Goal: Information Seeking & Learning: Learn about a topic

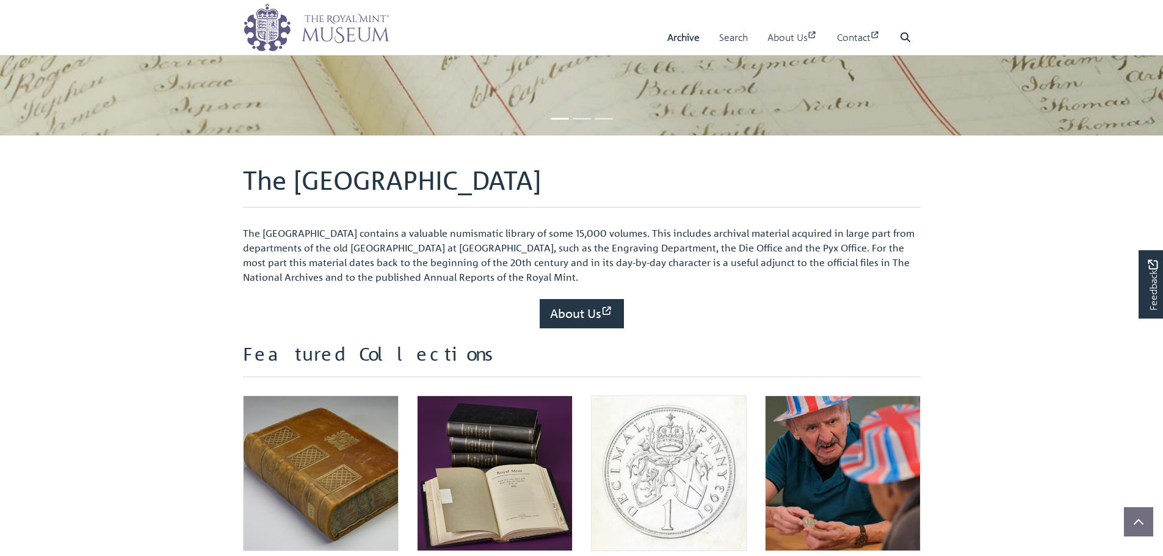
scroll to position [427, 0]
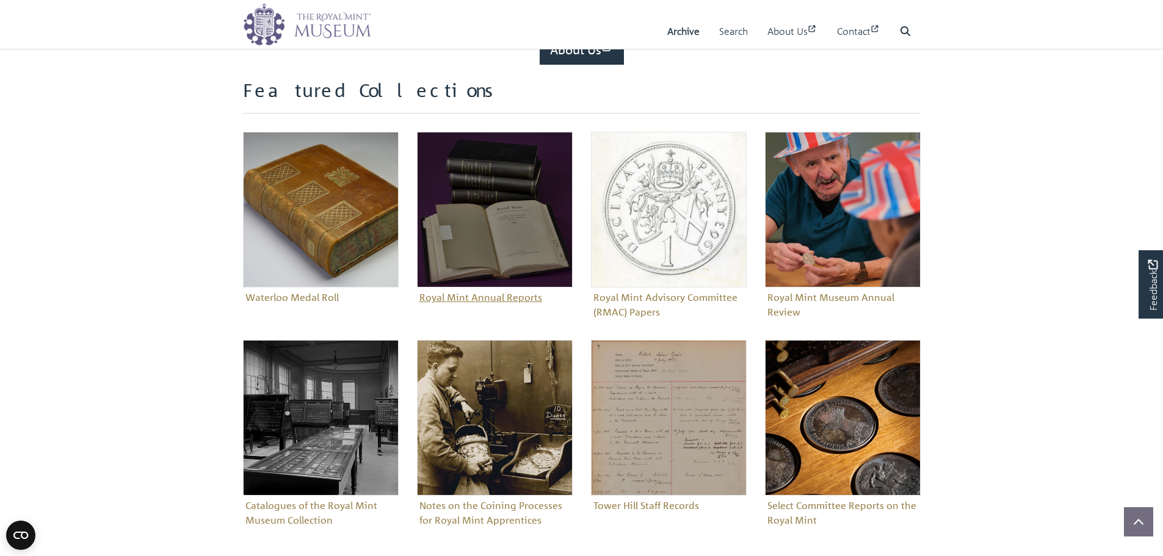
click at [546, 227] on img "Sub-collection" at bounding box center [495, 210] width 156 height 156
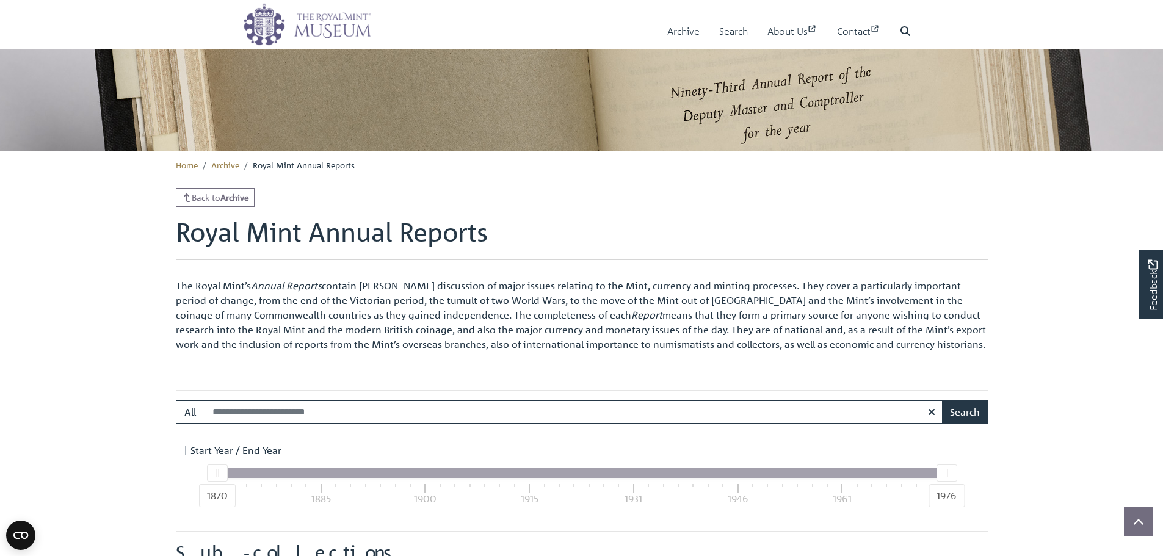
scroll to position [545, 0]
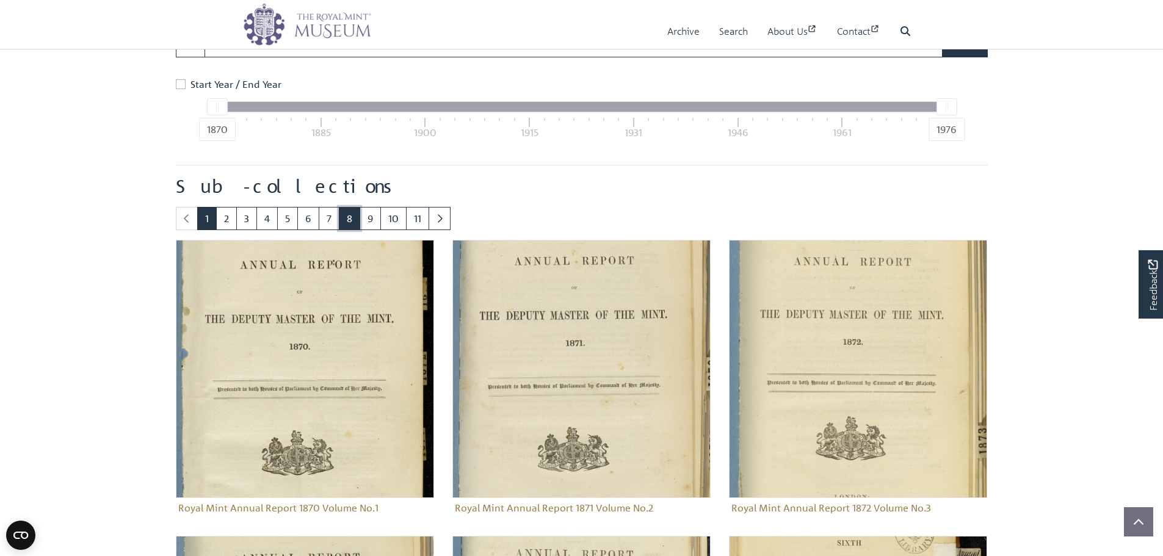
click at [342, 213] on link "8" at bounding box center [349, 218] width 21 height 23
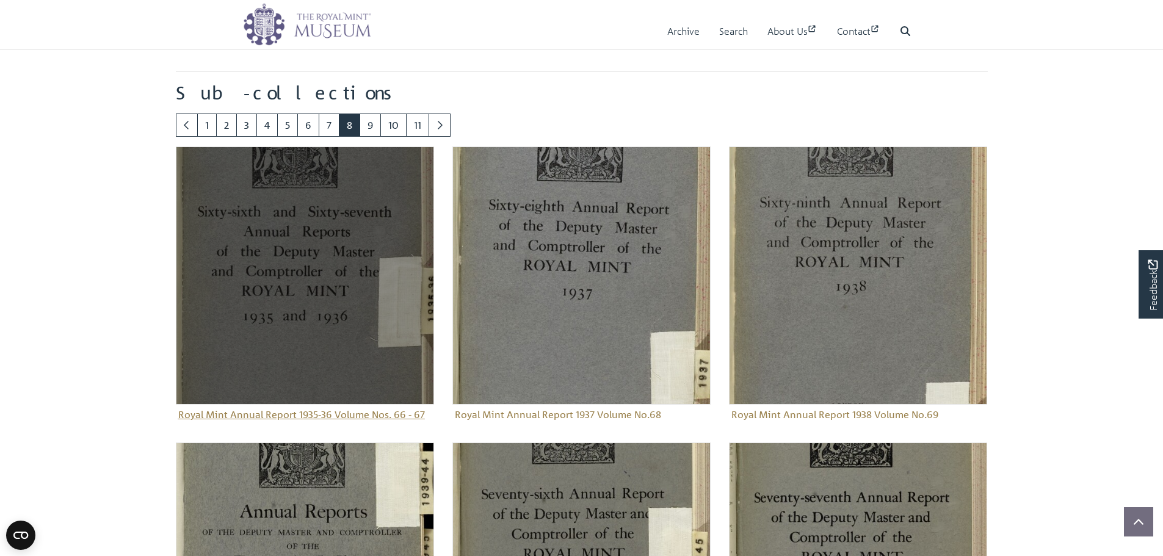
scroll to position [667, 0]
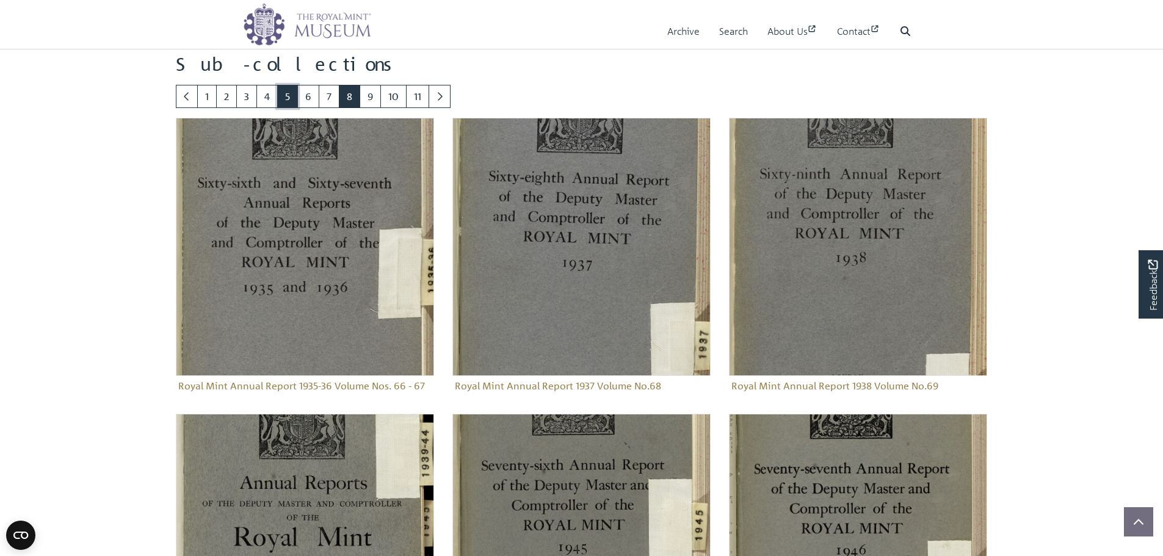
click at [294, 85] on link "5" at bounding box center [287, 96] width 21 height 23
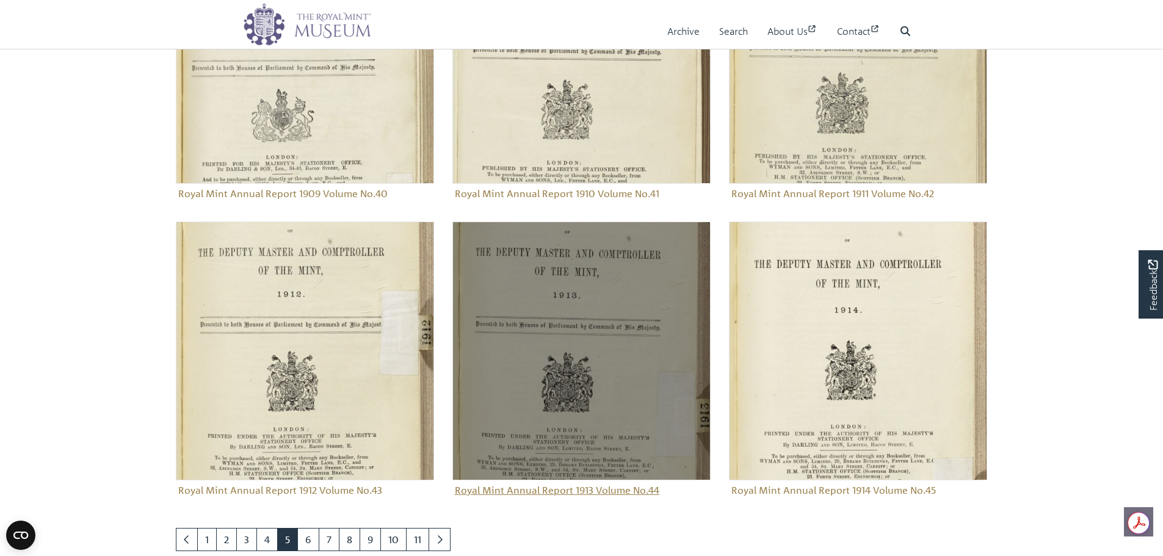
click at [580, 329] on img "Sub-collection" at bounding box center [582, 351] width 258 height 258
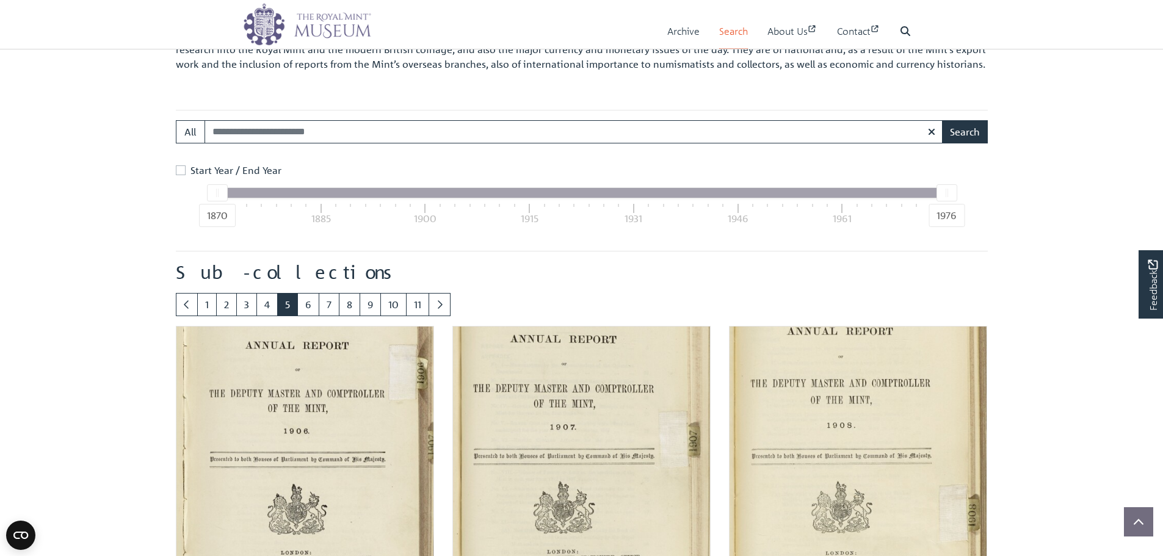
scroll to position [178, 0]
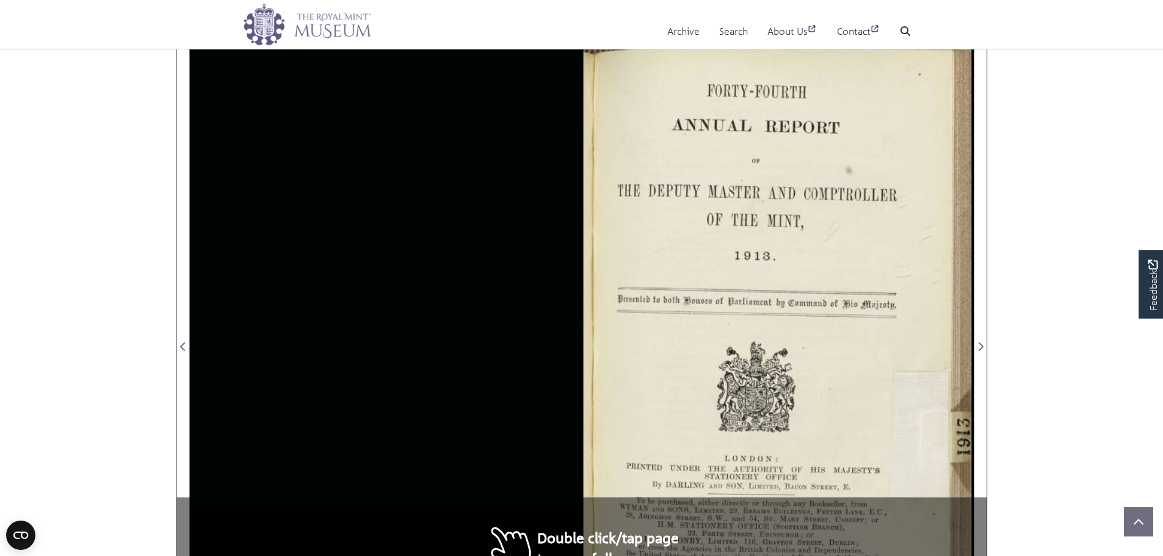
scroll to position [183, 0]
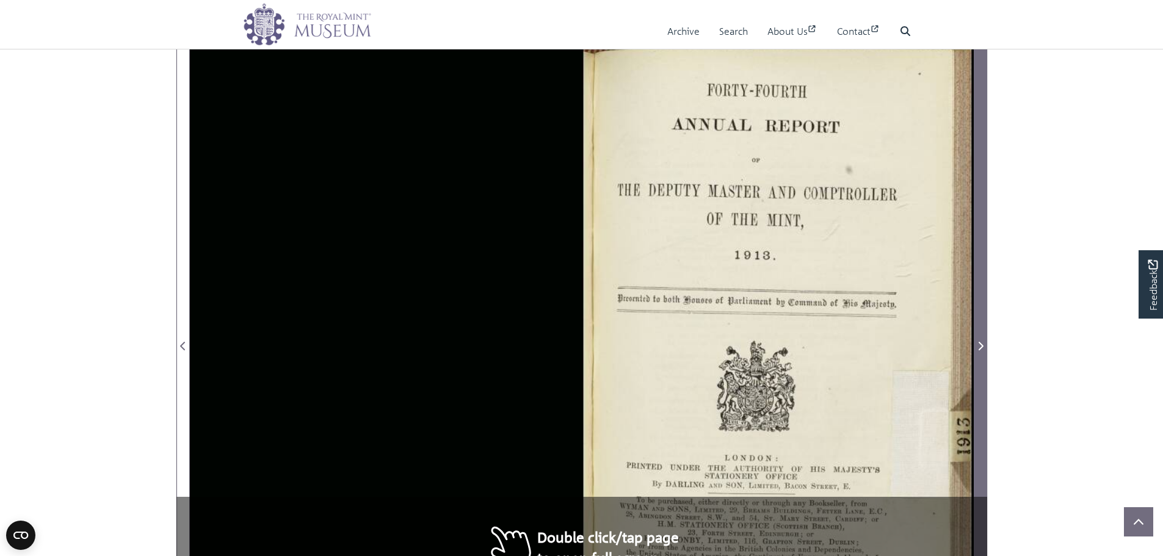
click at [986, 312] on span "Next Page" at bounding box center [981, 339] width 12 height 610
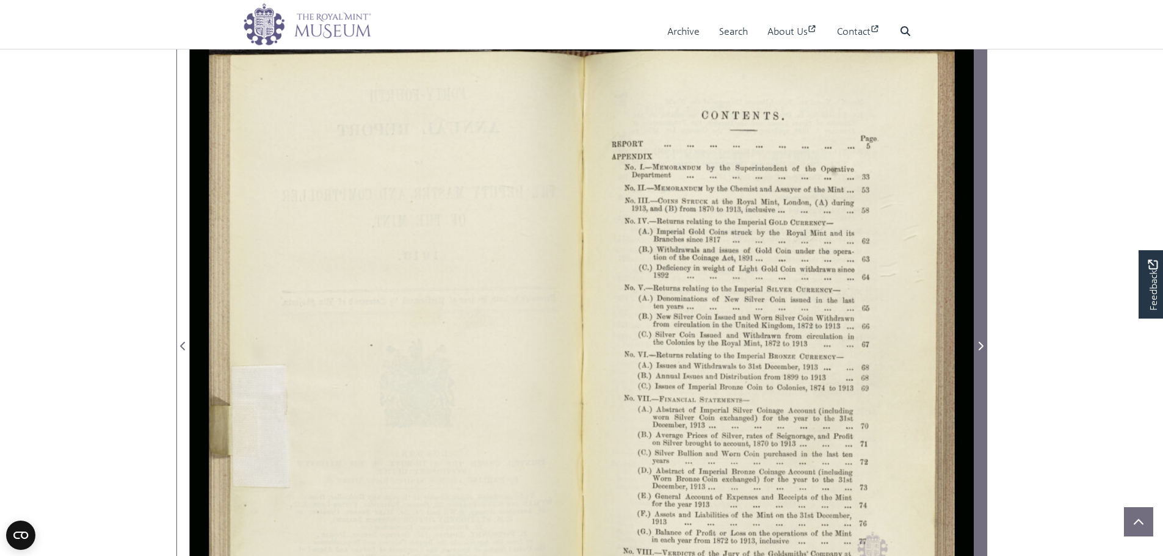
click at [986, 312] on span "Next Page" at bounding box center [981, 339] width 12 height 610
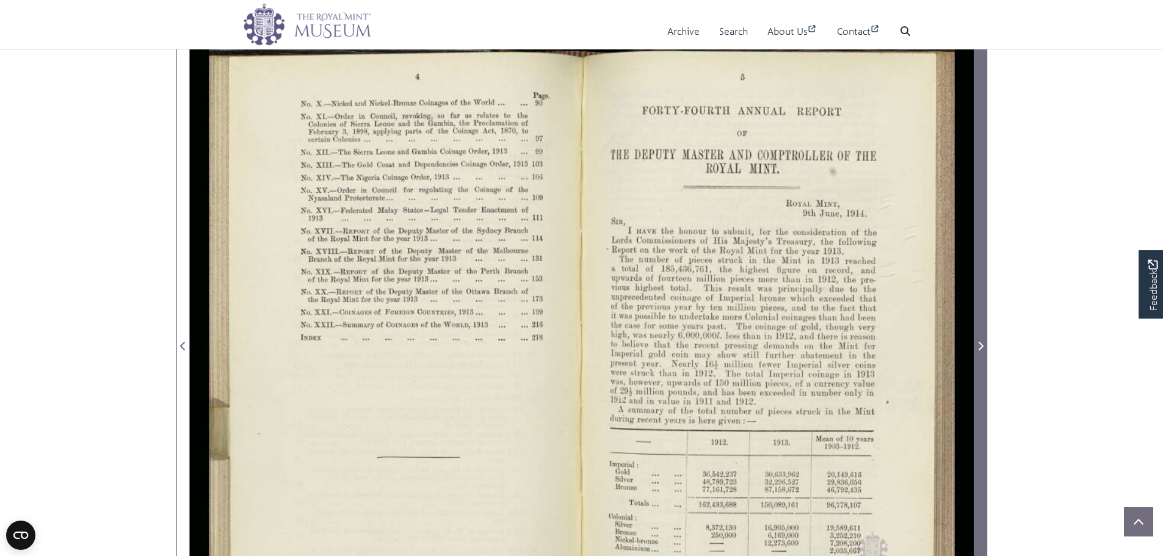
click at [986, 312] on span "Next Page" at bounding box center [981, 339] width 12 height 610
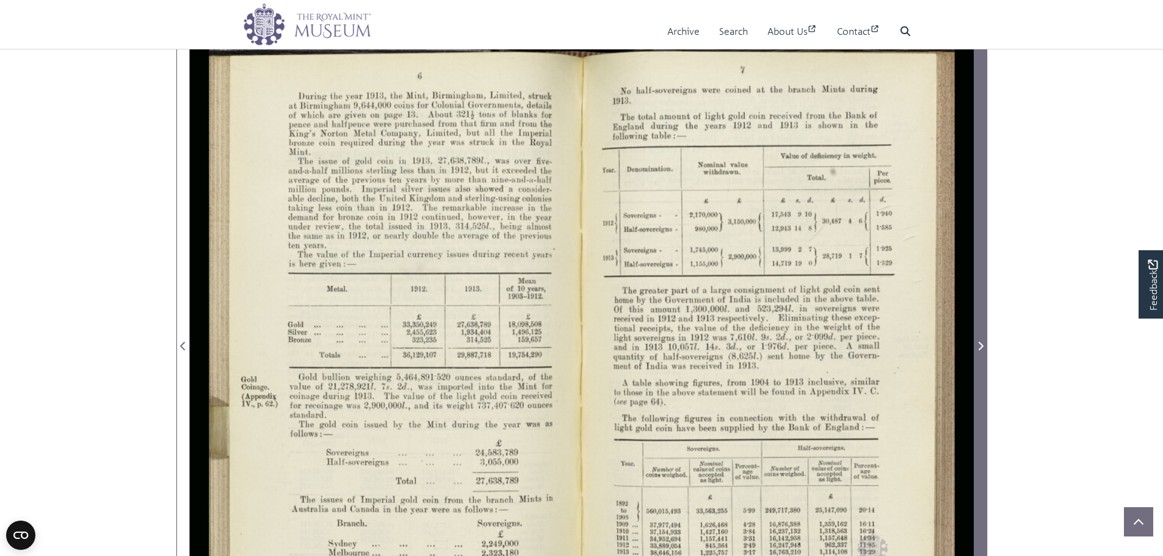
click at [986, 312] on span "Next Page" at bounding box center [981, 339] width 12 height 610
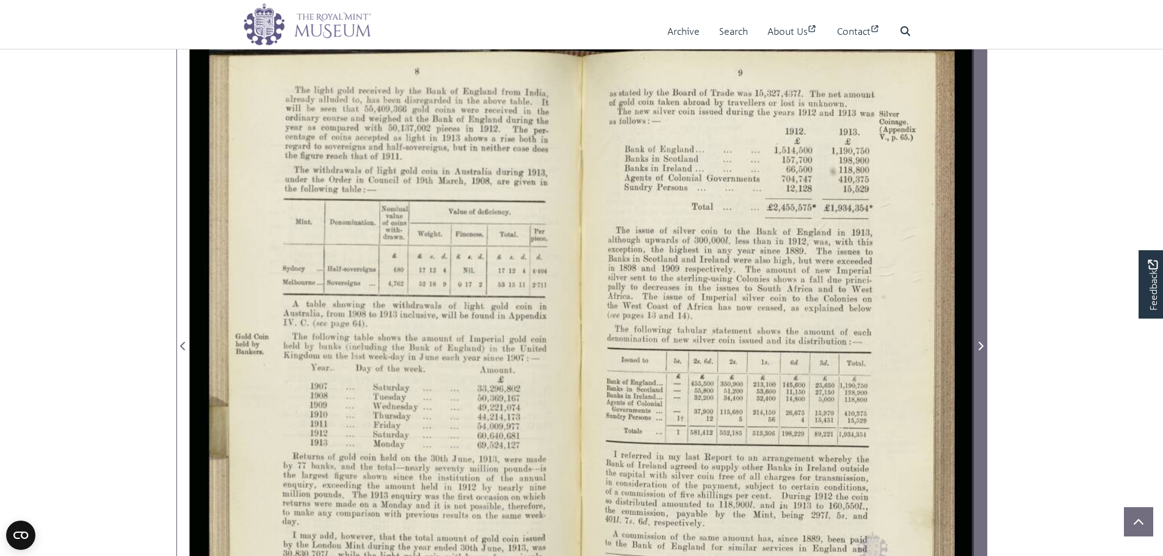
click at [986, 312] on span "Next Page" at bounding box center [981, 339] width 12 height 610
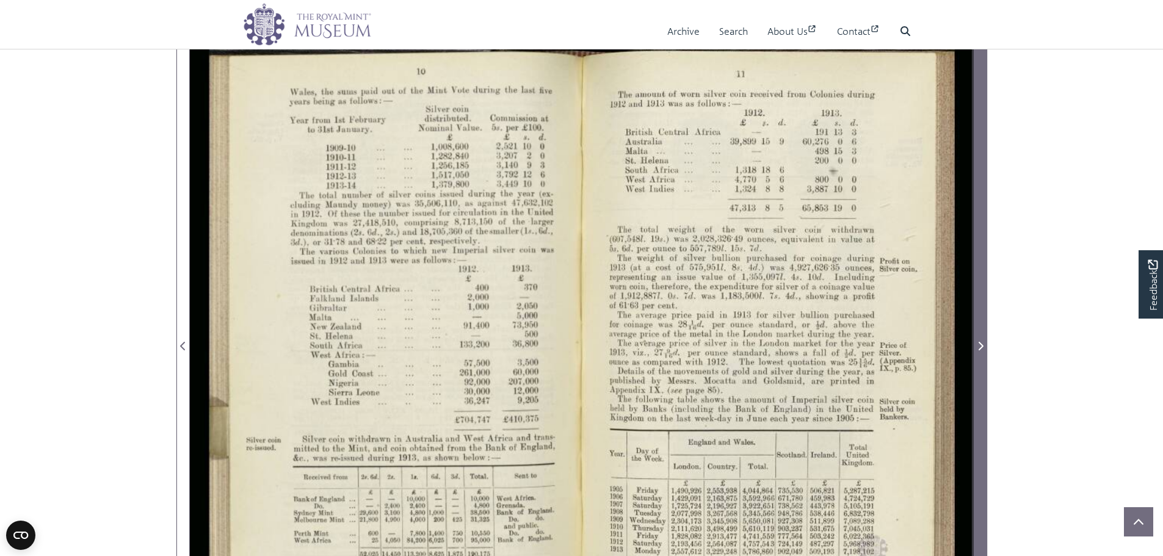
click at [986, 312] on span "Next Page" at bounding box center [981, 339] width 12 height 610
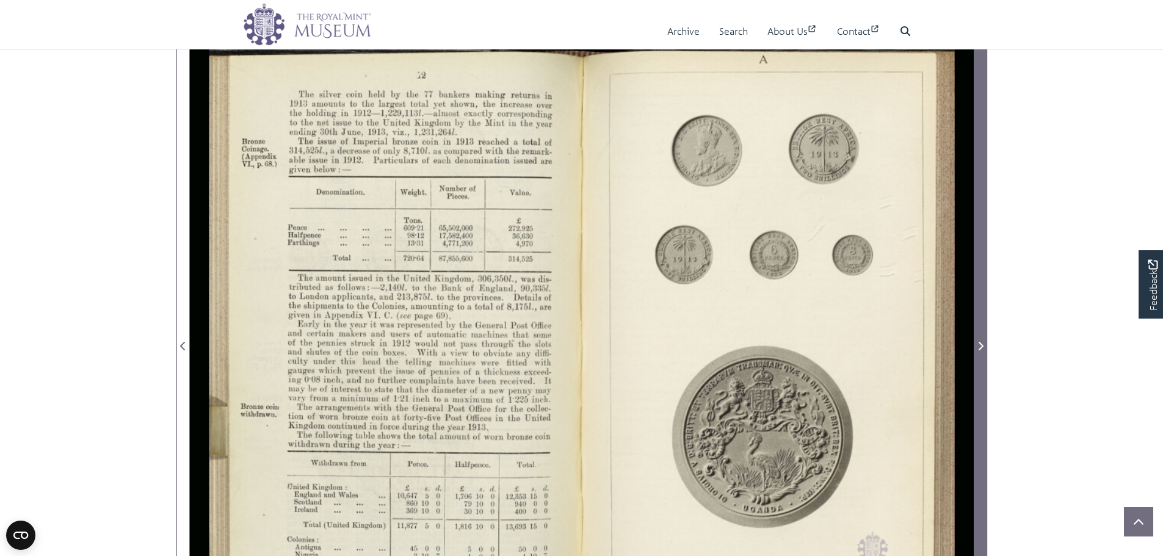
click at [984, 311] on span "Next Page" at bounding box center [981, 339] width 12 height 610
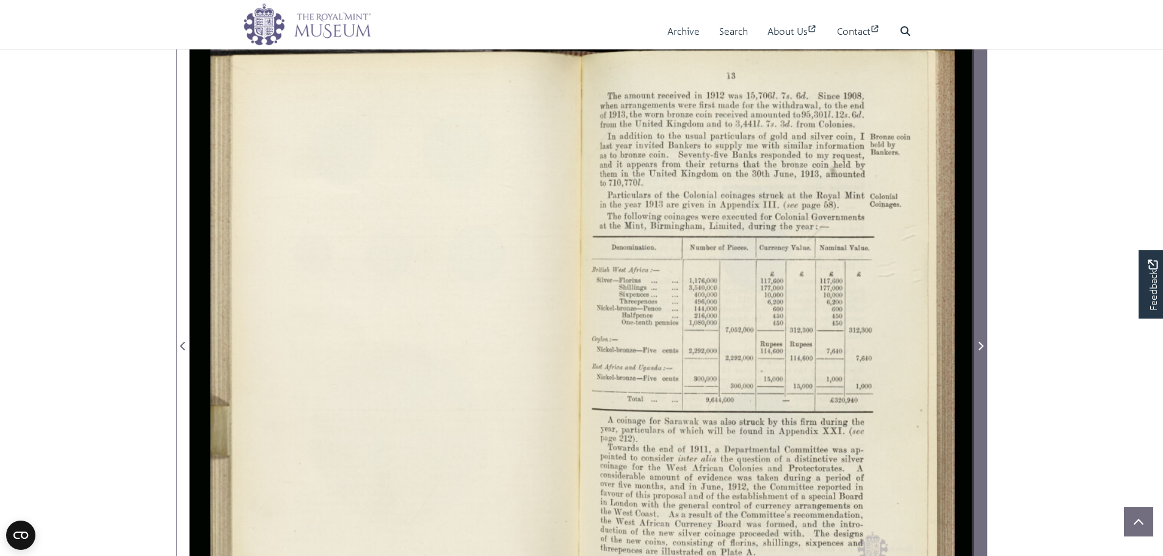
click at [984, 311] on span "Next Page" at bounding box center [981, 339] width 12 height 610
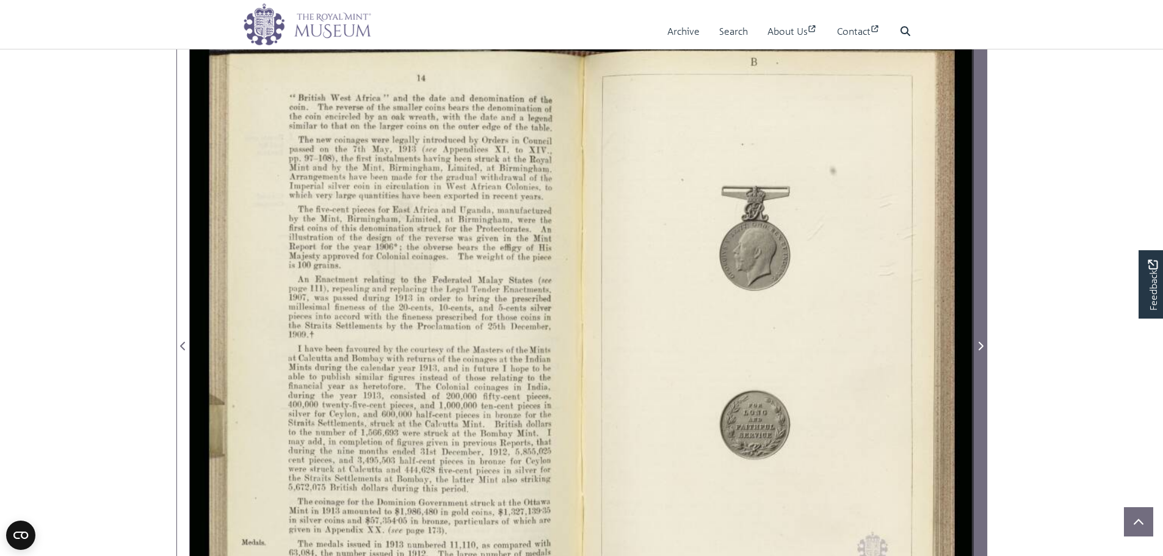
click at [983, 308] on span "Next Page" at bounding box center [981, 339] width 12 height 610
click at [975, 311] on span "Next Page" at bounding box center [981, 339] width 12 height 610
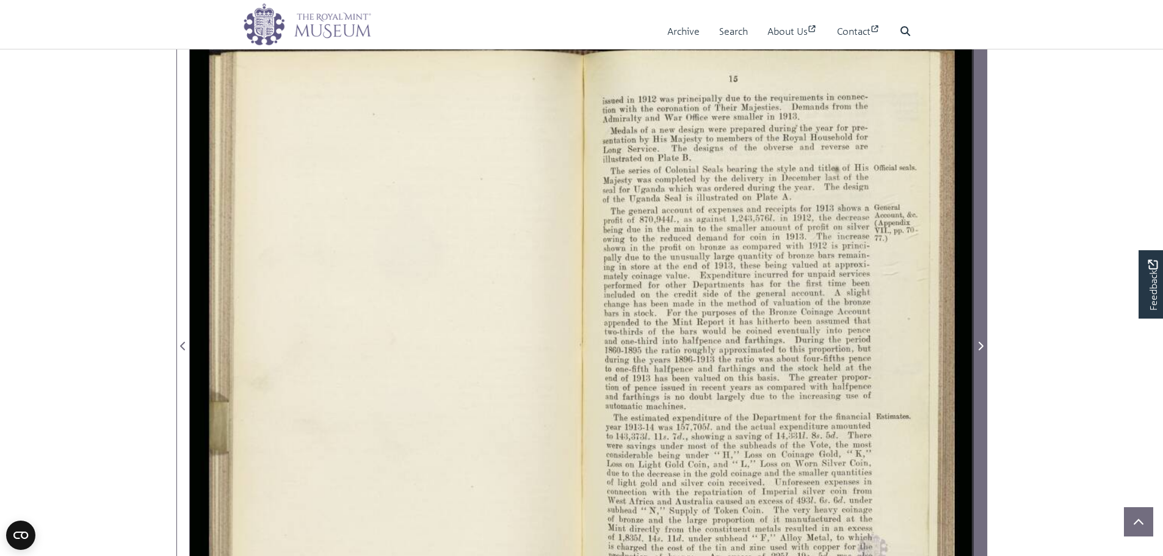
click at [975, 311] on span "Next Page" at bounding box center [981, 339] width 12 height 610
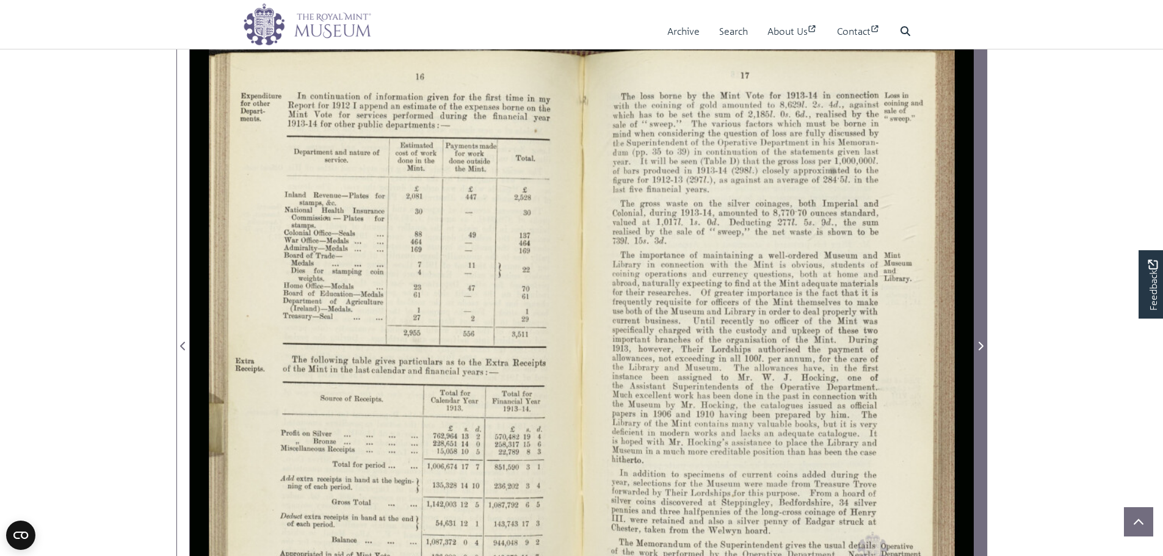
click at [976, 310] on span "Next Page" at bounding box center [981, 339] width 12 height 610
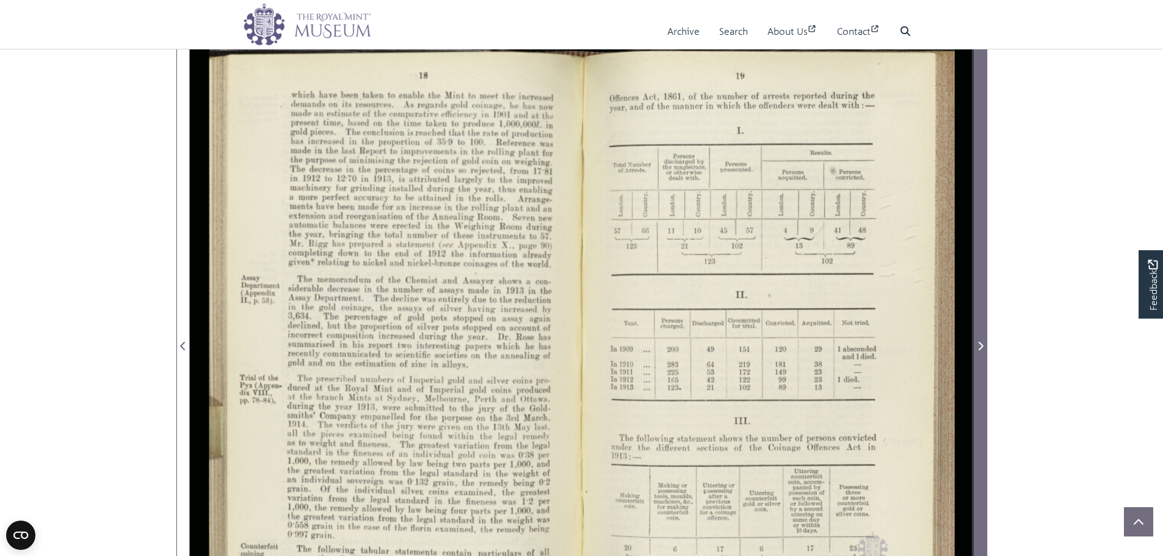
click at [976, 310] on span "Next Page" at bounding box center [981, 339] width 12 height 610
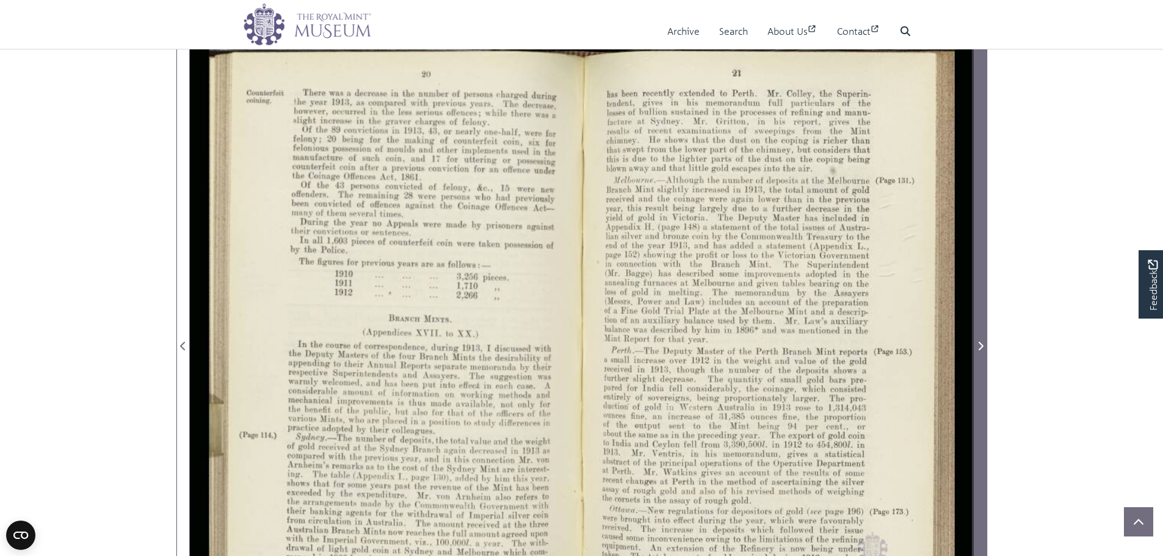
click at [976, 310] on span "Next Page" at bounding box center [981, 339] width 12 height 610
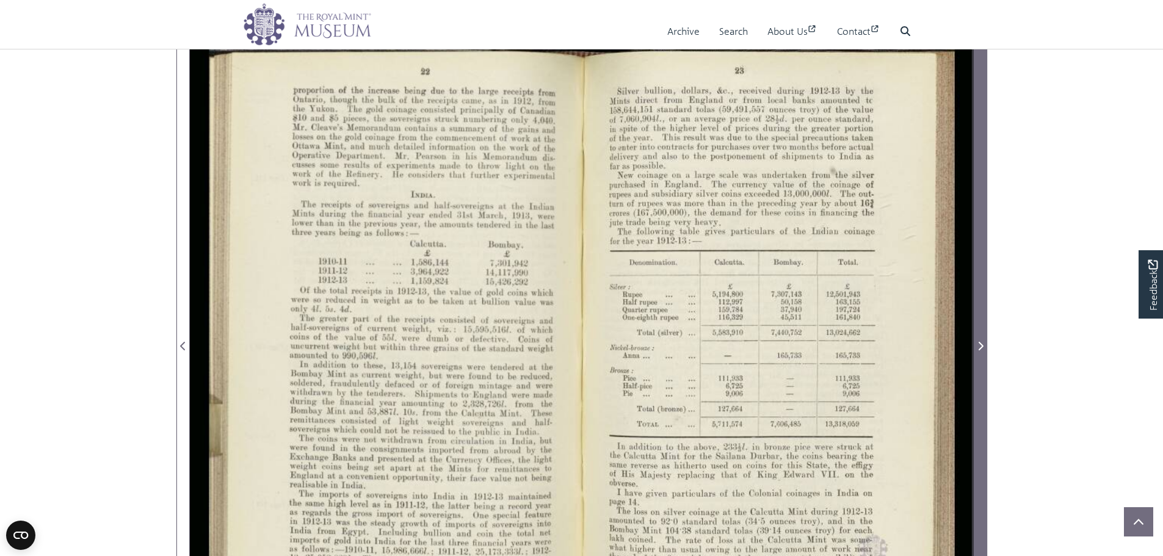
click at [976, 310] on span "Next Page" at bounding box center [981, 339] width 12 height 610
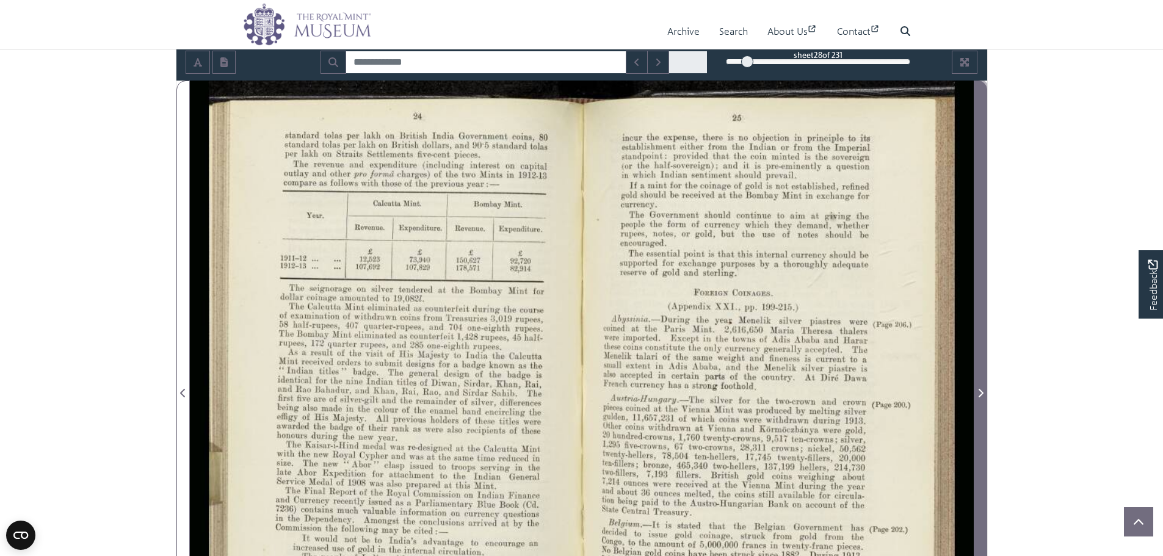
scroll to position [183, 0]
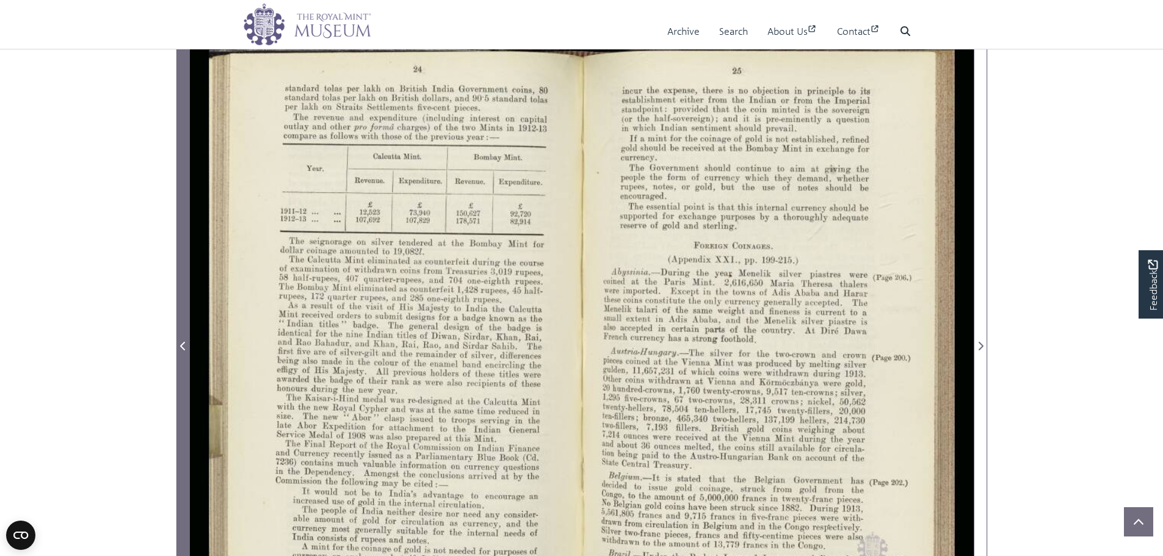
click at [181, 327] on span "Previous Page" at bounding box center [183, 339] width 12 height 610
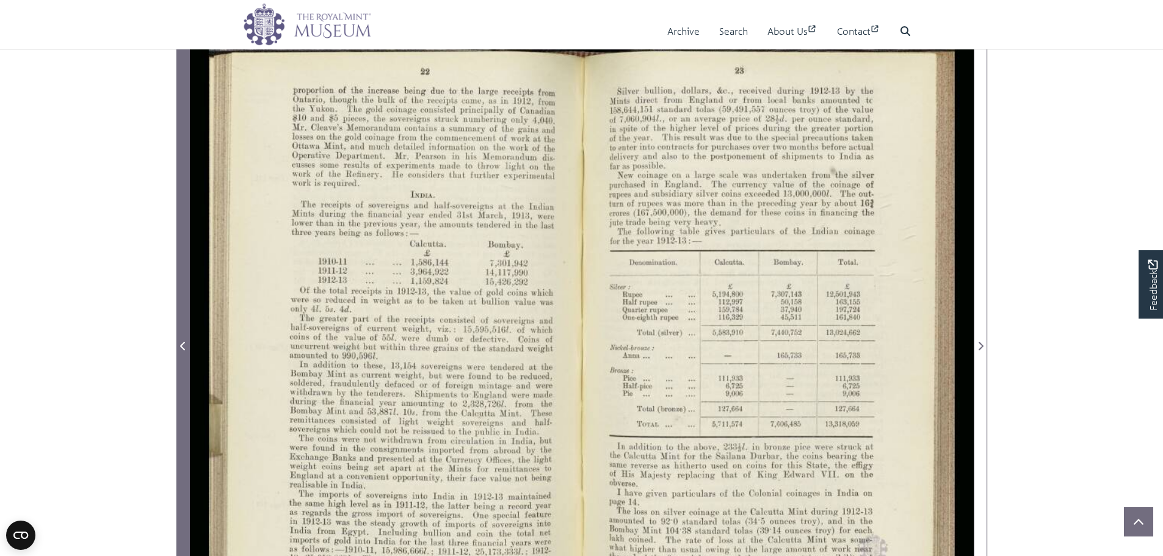
click at [184, 324] on span "Previous Page" at bounding box center [183, 339] width 12 height 610
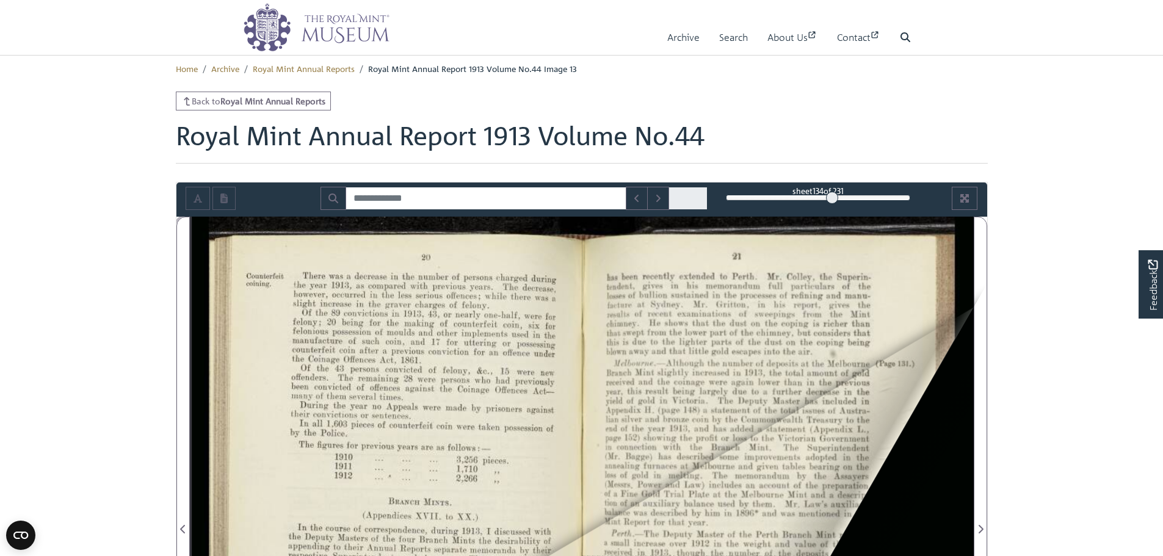
drag, startPoint x: 833, startPoint y: 198, endPoint x: 842, endPoint y: 195, distance: 8.9
click at [837, 197] on div "134" at bounding box center [818, 198] width 184 height 12
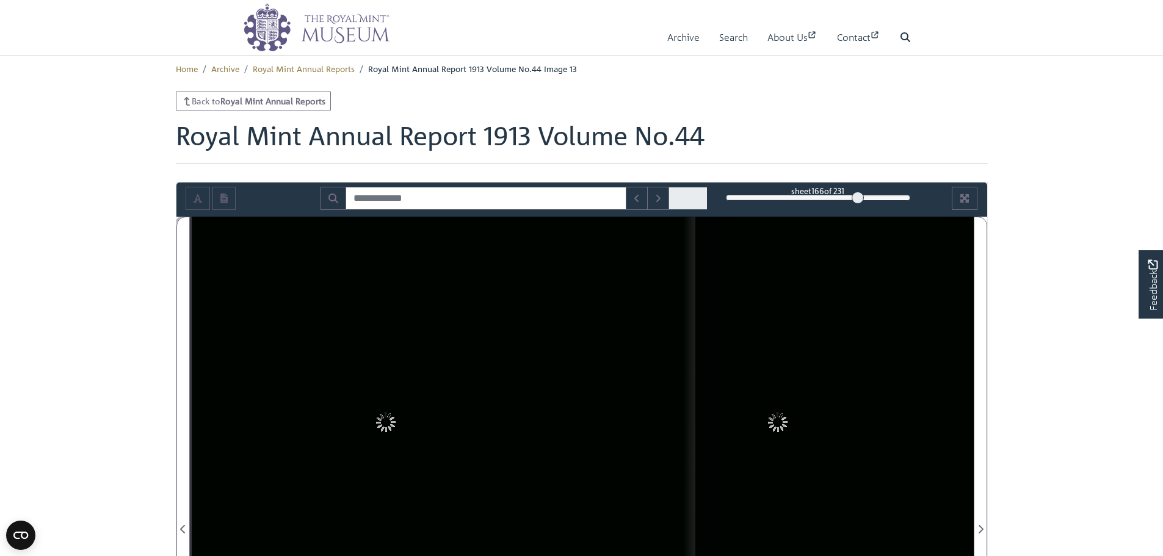
drag, startPoint x: 843, startPoint y: 195, endPoint x: 859, endPoint y: 194, distance: 15.9
click at [859, 194] on div "166" at bounding box center [818, 198] width 184 height 12
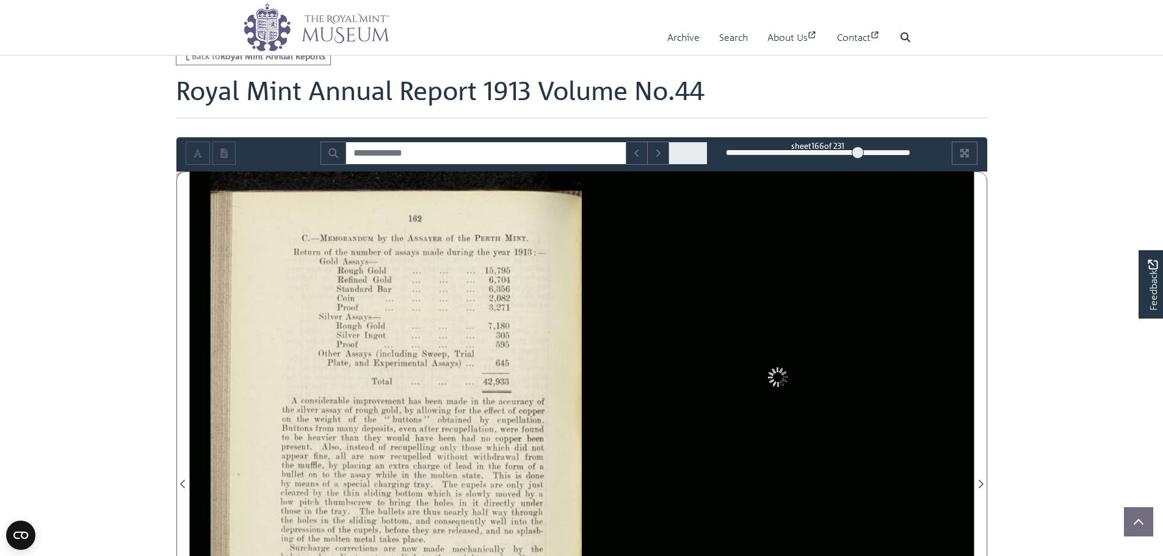
scroll to position [61, 0]
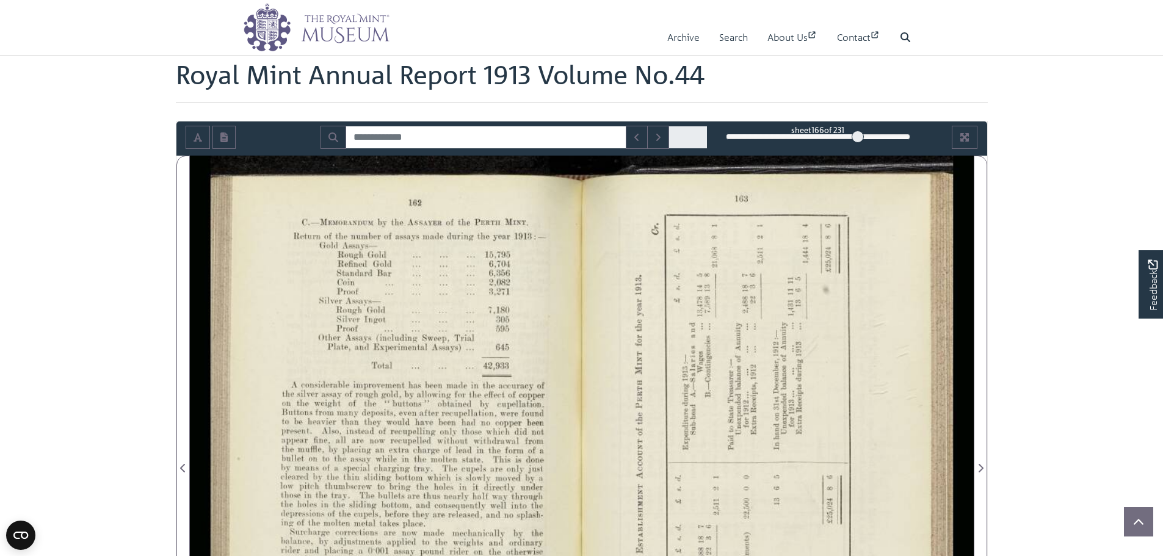
click at [174, 296] on section "Loading sheet 166 of 231 166 ***" at bounding box center [582, 461] width 831 height 681
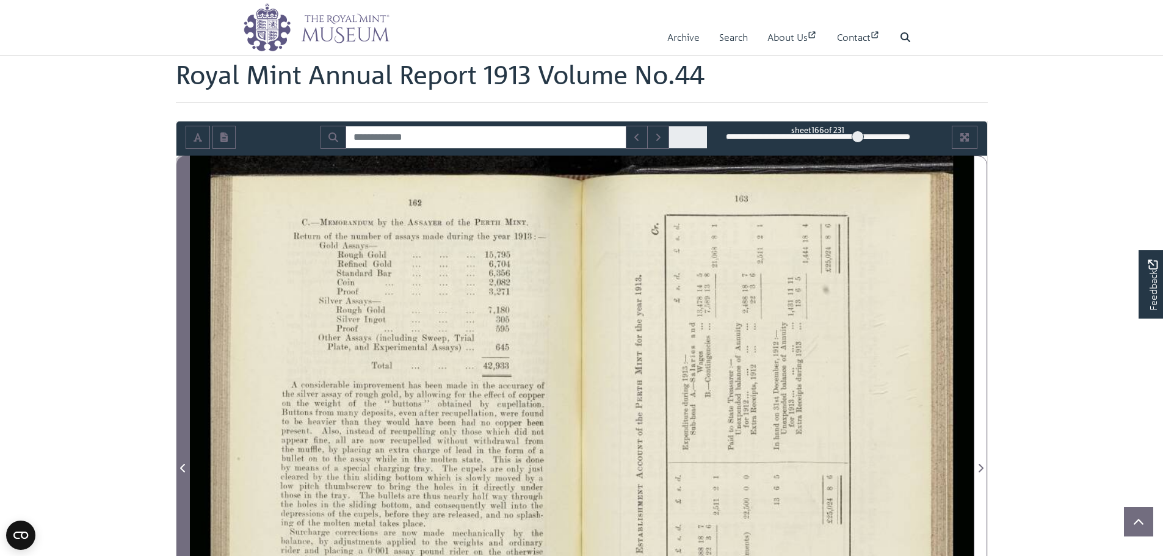
click at [176, 296] on button "Previous Page" at bounding box center [182, 461] width 13 height 611
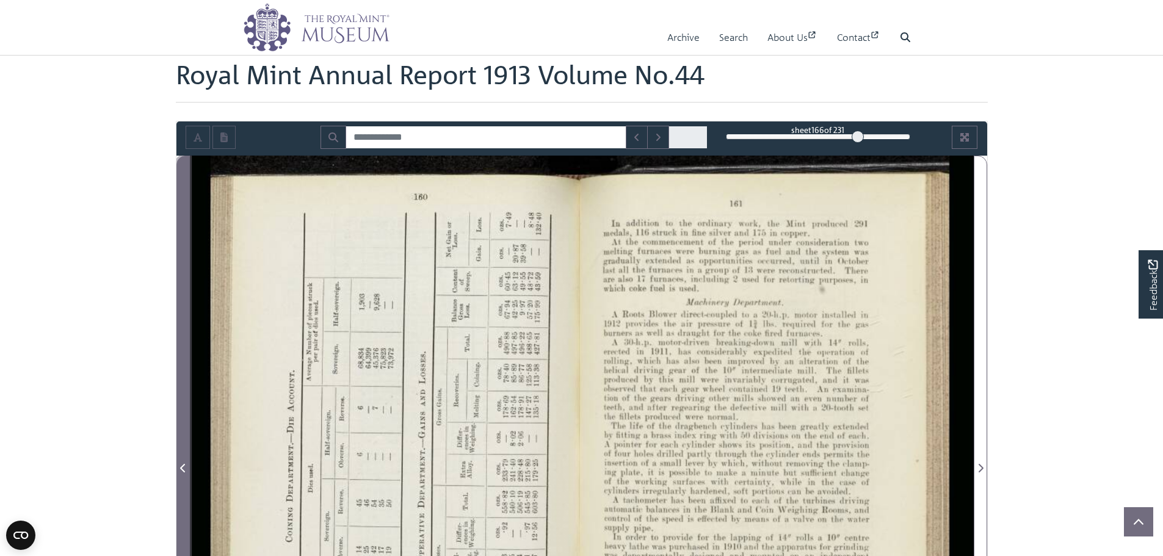
click at [176, 296] on button "Previous Page" at bounding box center [182, 461] width 13 height 611
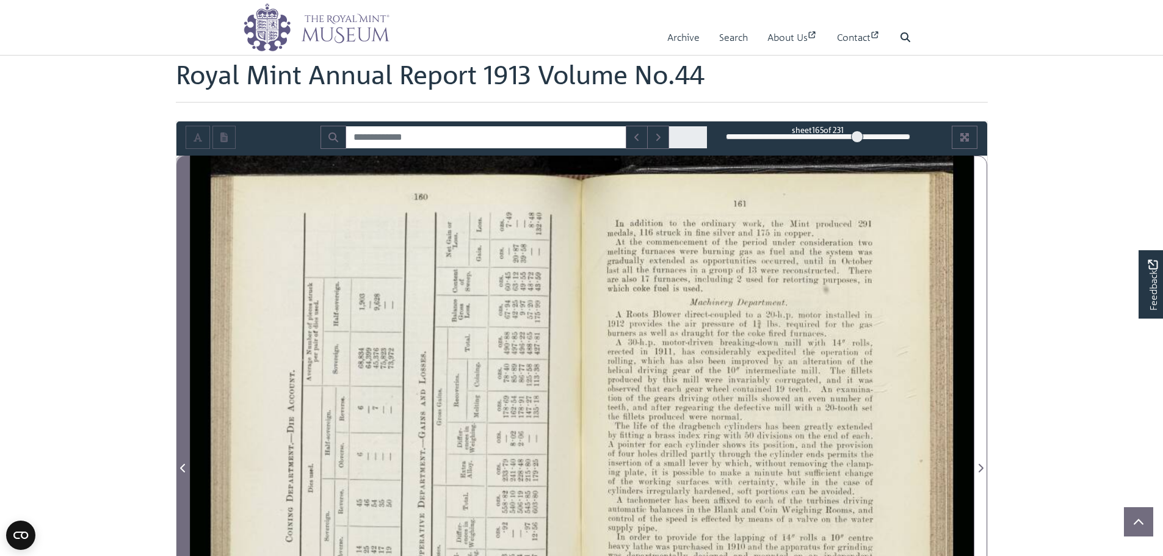
click at [176, 296] on button "Previous Page" at bounding box center [182, 461] width 13 height 611
click at [180, 296] on span "Previous Page" at bounding box center [183, 461] width 12 height 610
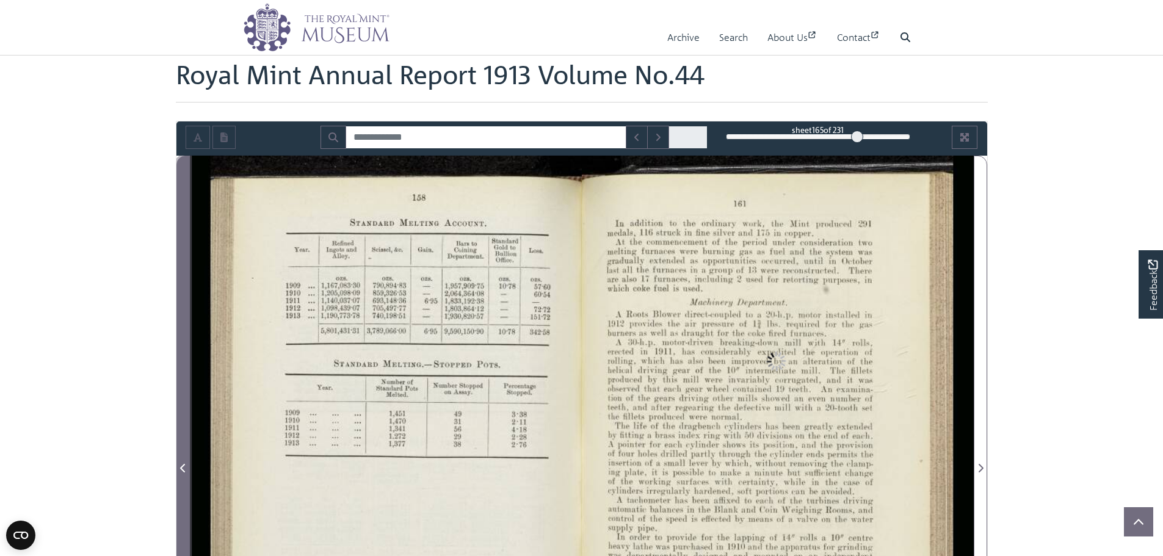
click at [183, 305] on span "Previous Page" at bounding box center [183, 461] width 12 height 610
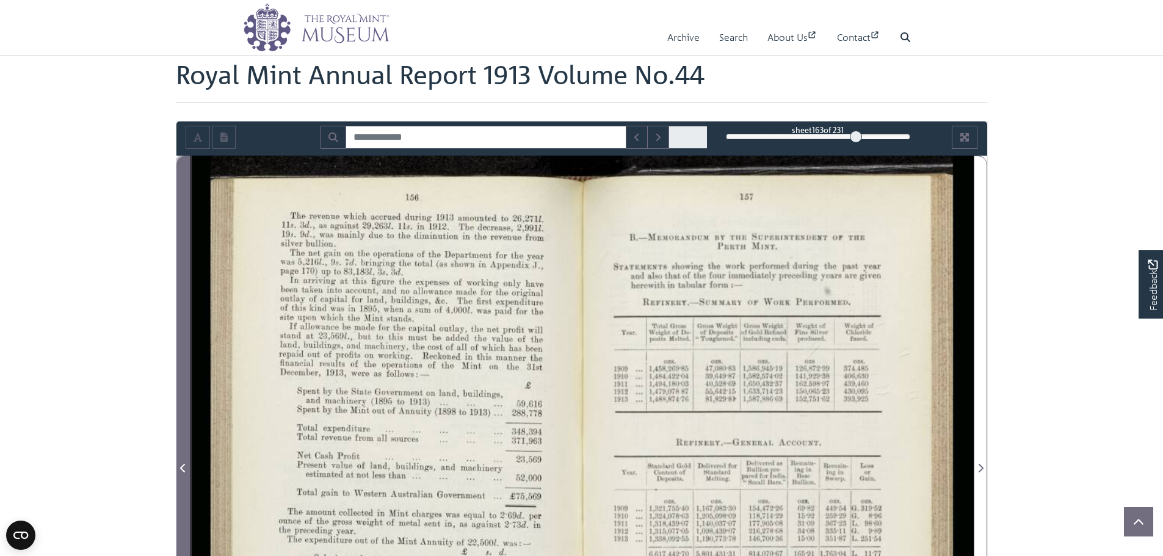
click at [183, 305] on span "Previous Page" at bounding box center [183, 461] width 12 height 610
click at [183, 307] on span "Previous Page" at bounding box center [183, 461] width 12 height 610
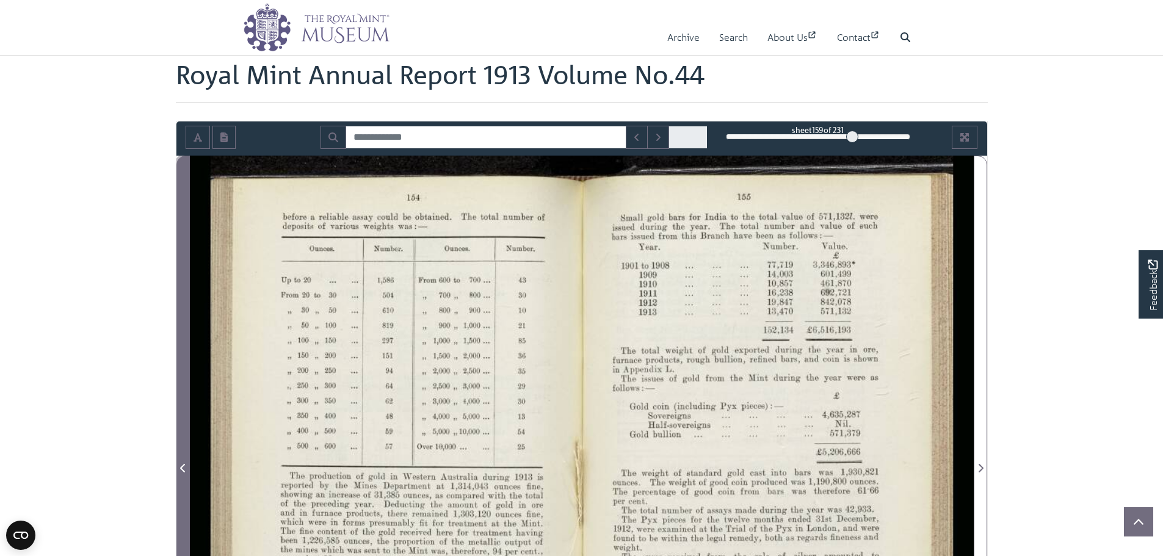
click at [183, 307] on span "Previous Page" at bounding box center [183, 461] width 12 height 610
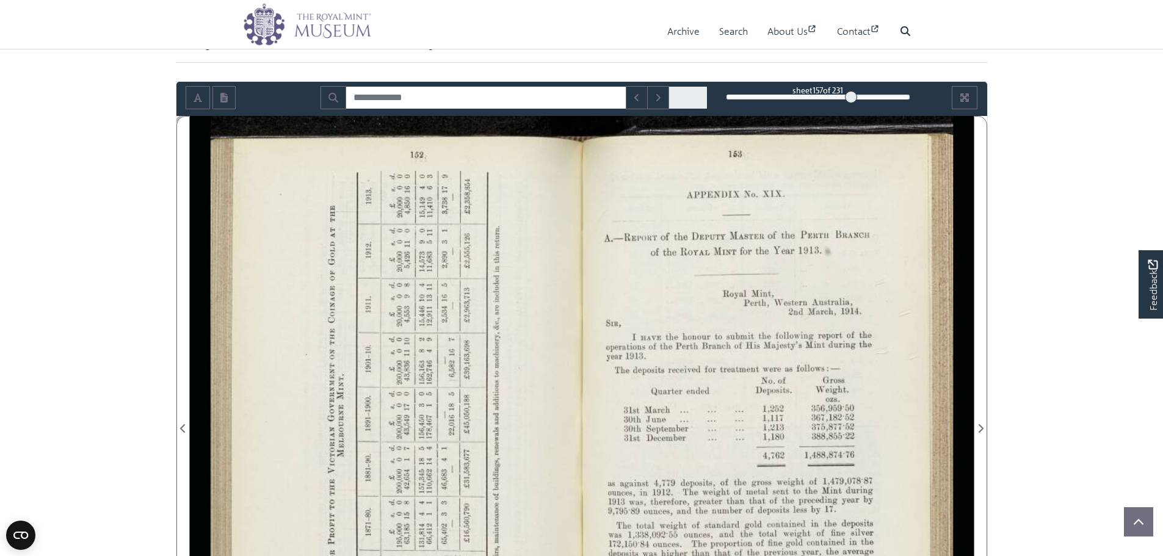
scroll to position [183, 0]
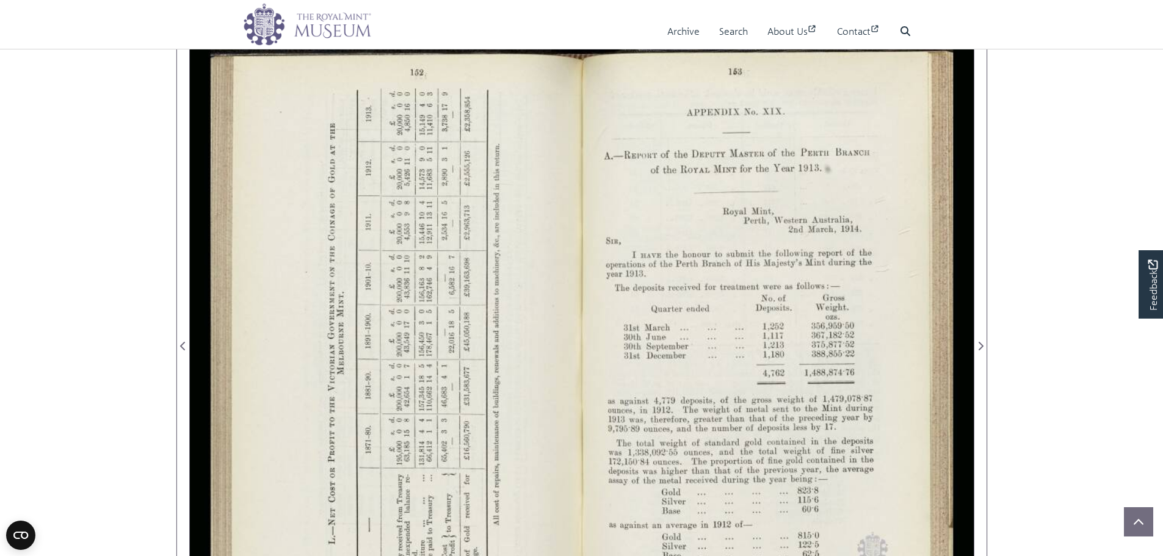
click at [1093, 311] on body "Menu Archive Search About Us Contact" at bounding box center [581, 469] width 1163 height 1304
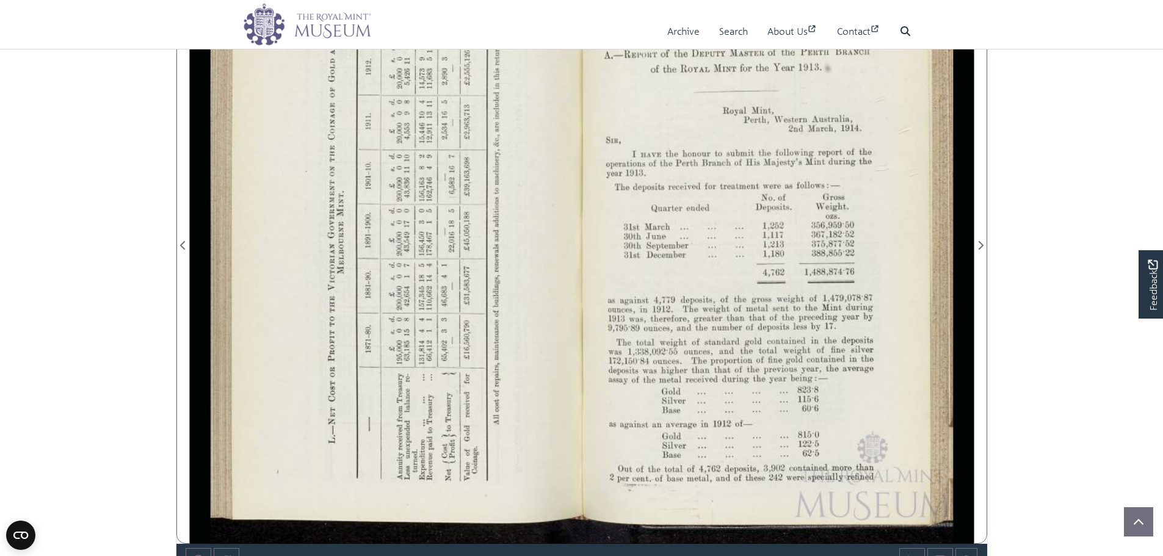
scroll to position [305, 0]
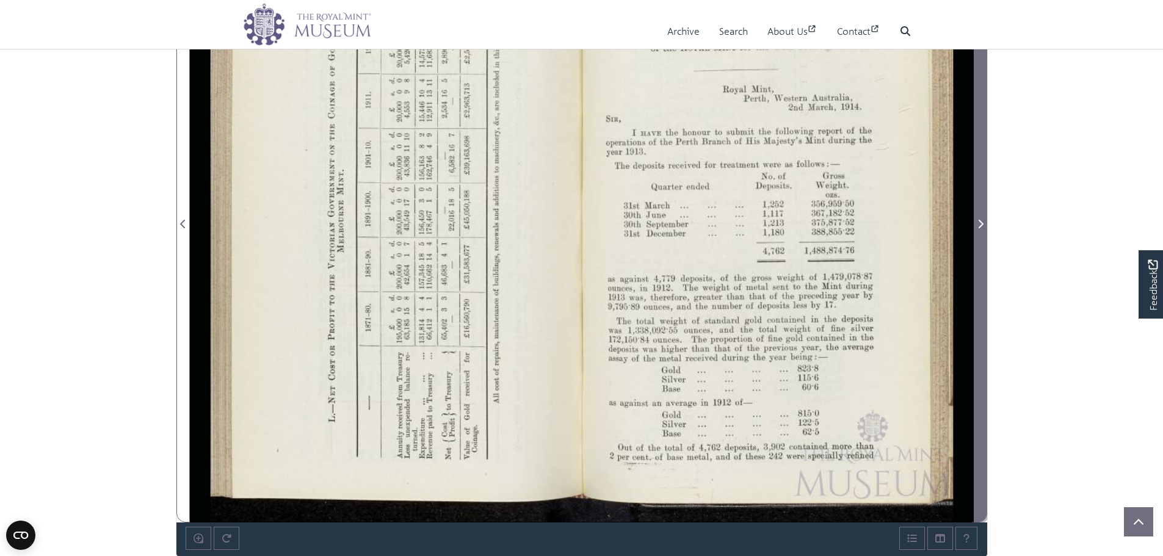
click at [982, 288] on span "Next Page" at bounding box center [981, 217] width 12 height 610
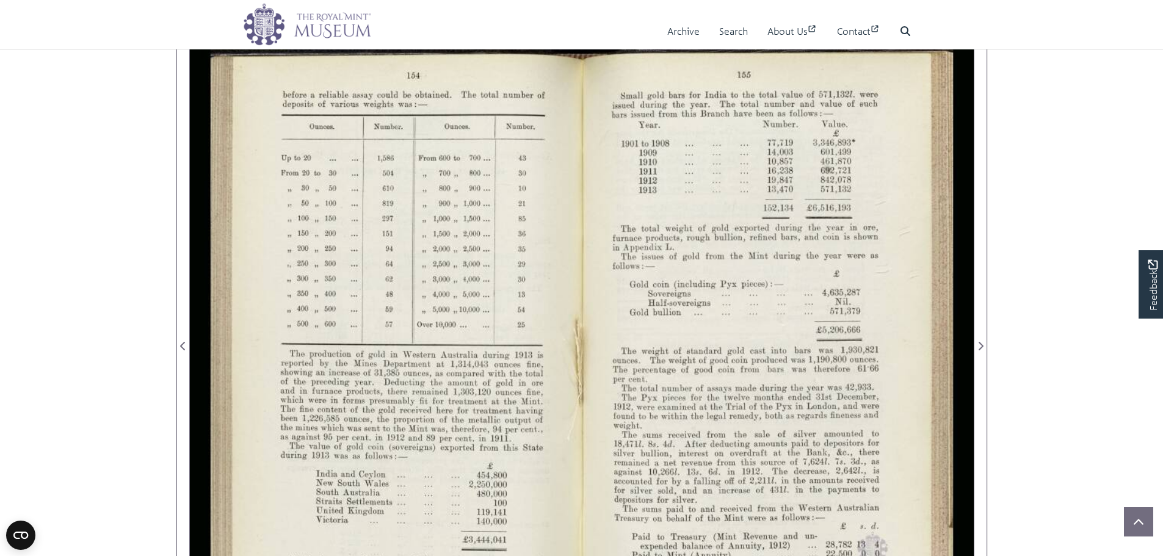
scroll to position [244, 0]
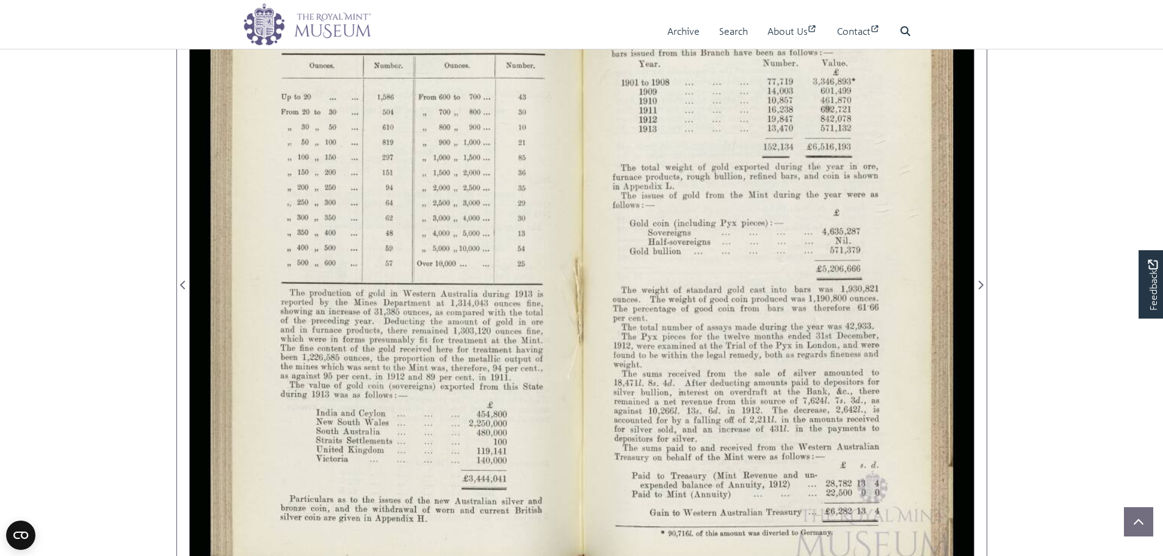
click at [989, 355] on section "Loading sheet 158 of 231 158 ***" at bounding box center [582, 278] width 831 height 681
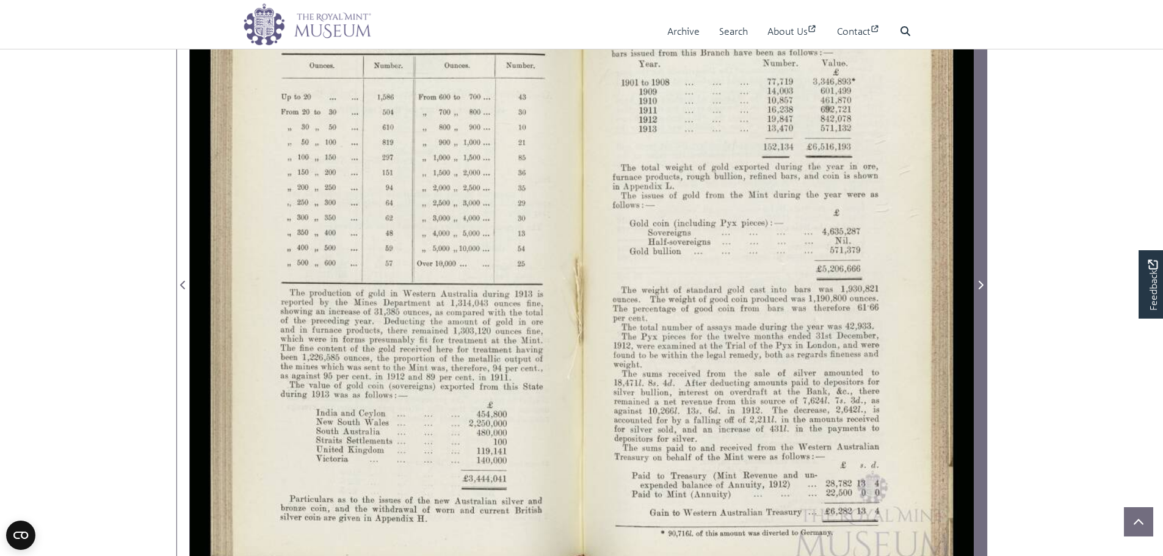
click at [984, 356] on span "Next Page" at bounding box center [981, 278] width 12 height 610
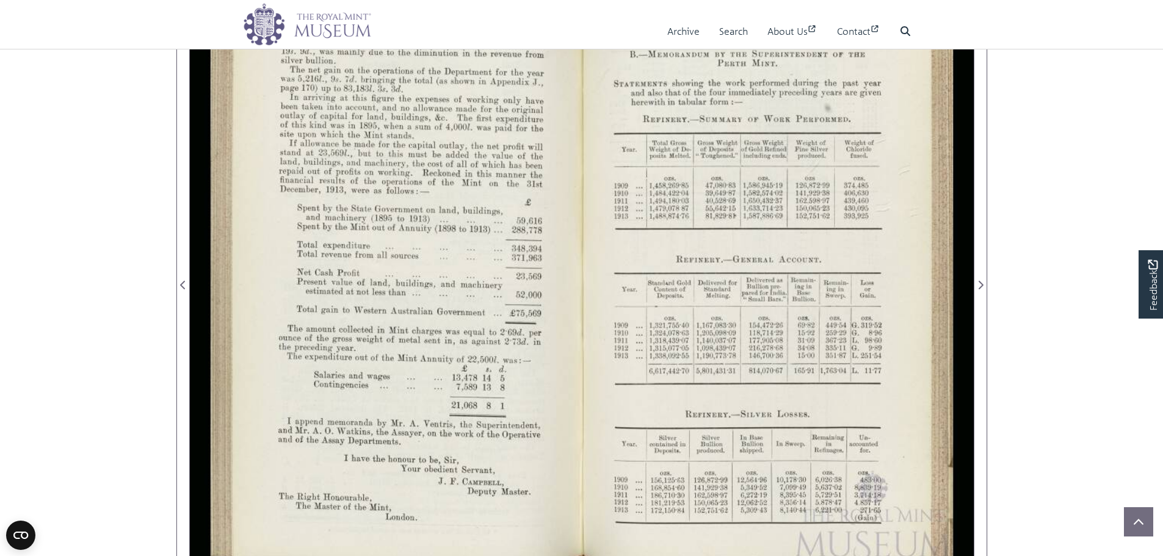
scroll to position [183, 0]
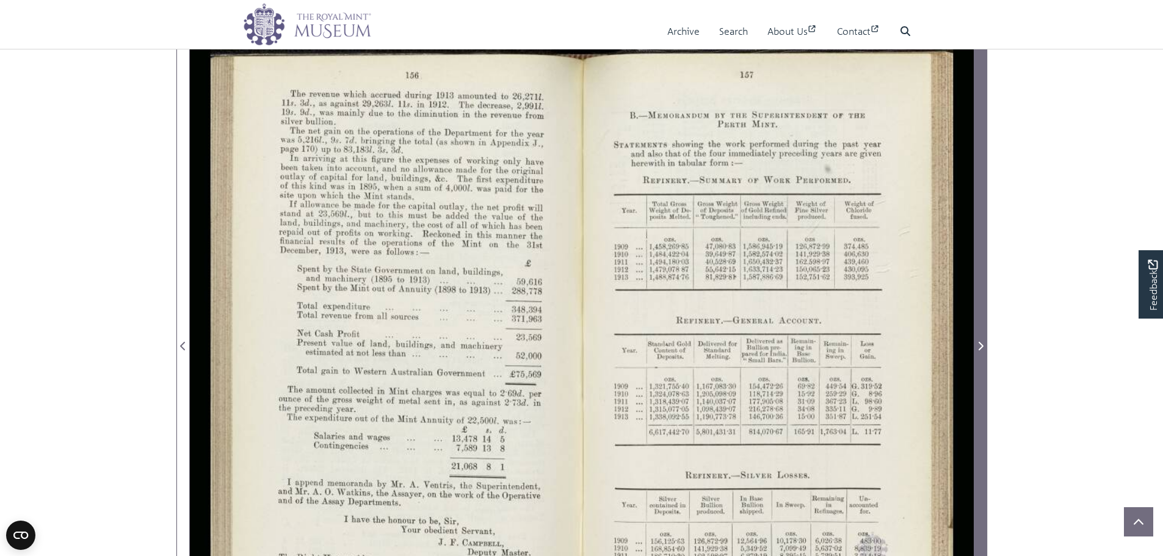
click at [982, 318] on span "Next Page" at bounding box center [981, 339] width 12 height 610
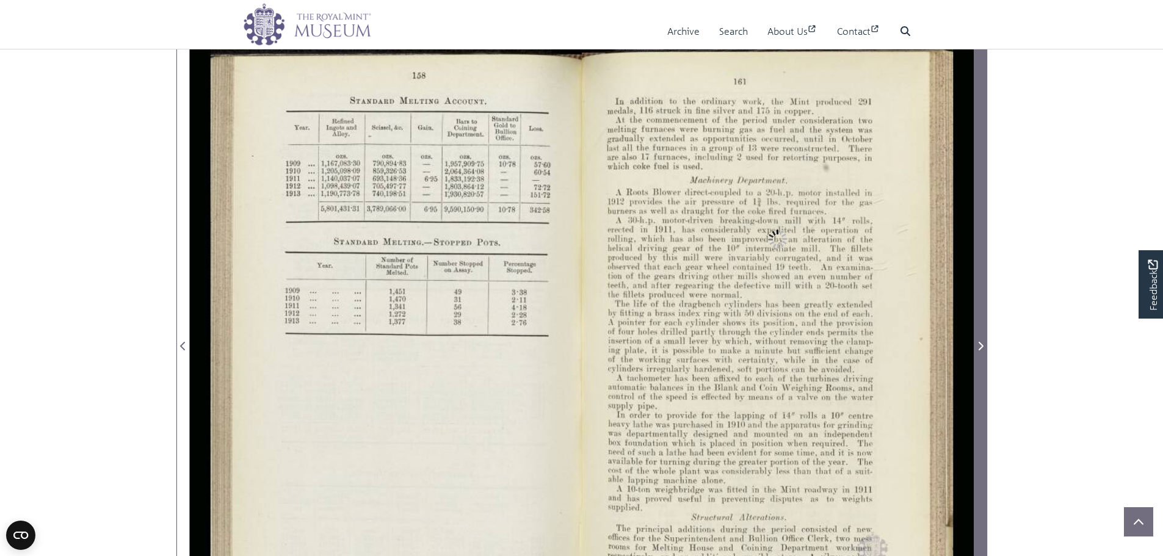
click at [977, 237] on span "Next Page" at bounding box center [981, 339] width 12 height 610
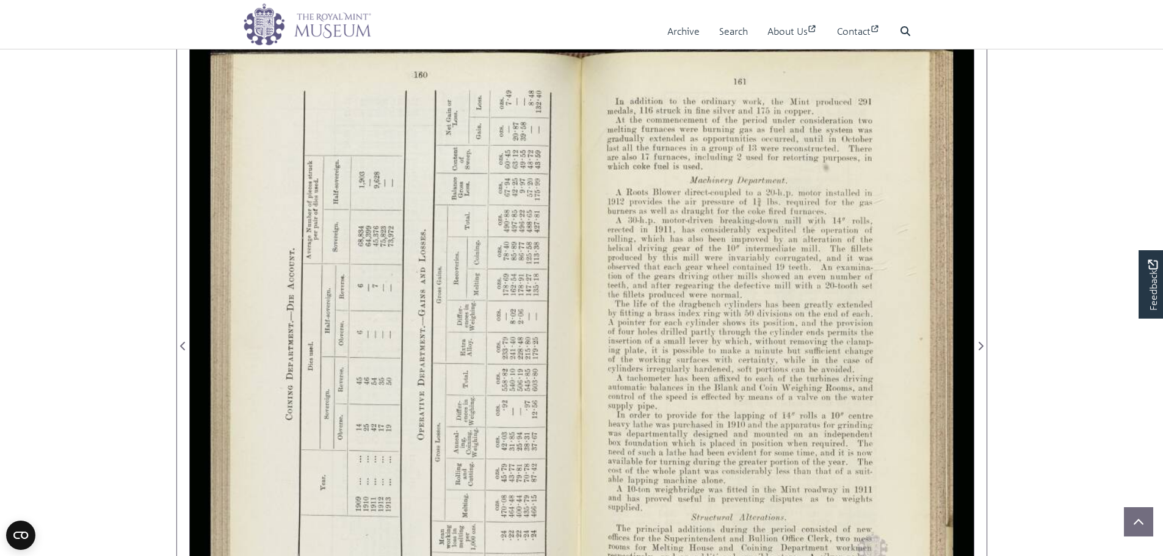
scroll to position [244, 0]
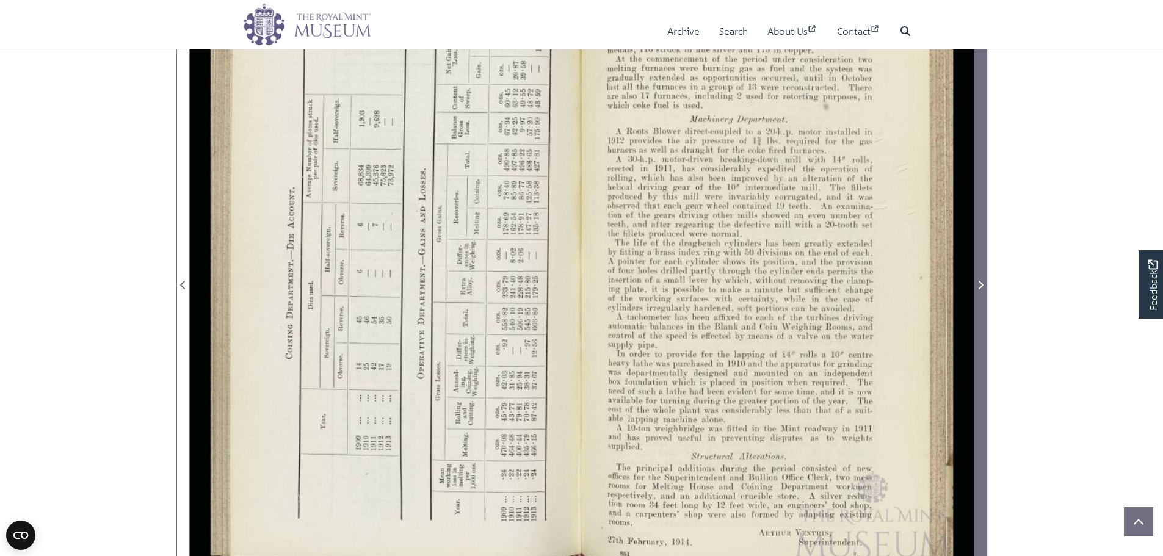
click at [983, 294] on span "Next Page" at bounding box center [981, 278] width 12 height 610
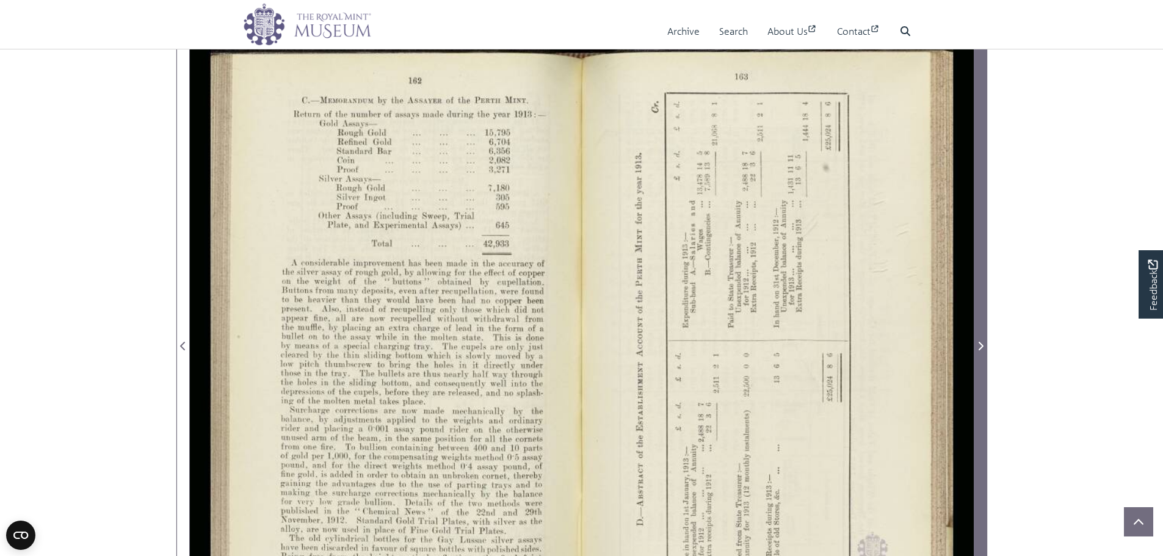
scroll to position [244, 0]
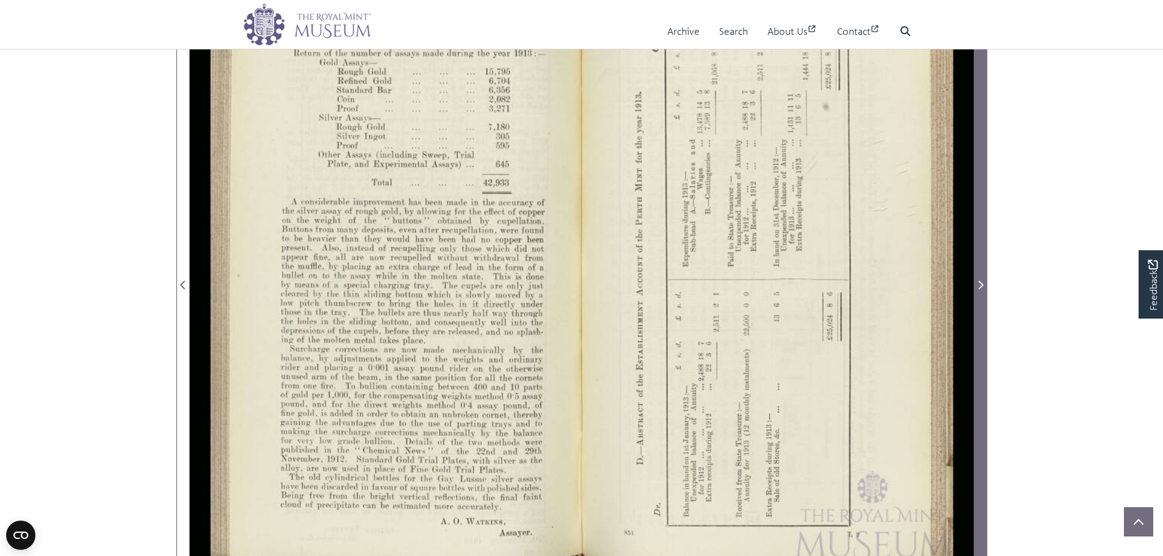
click at [983, 294] on span "Next Page" at bounding box center [981, 278] width 12 height 610
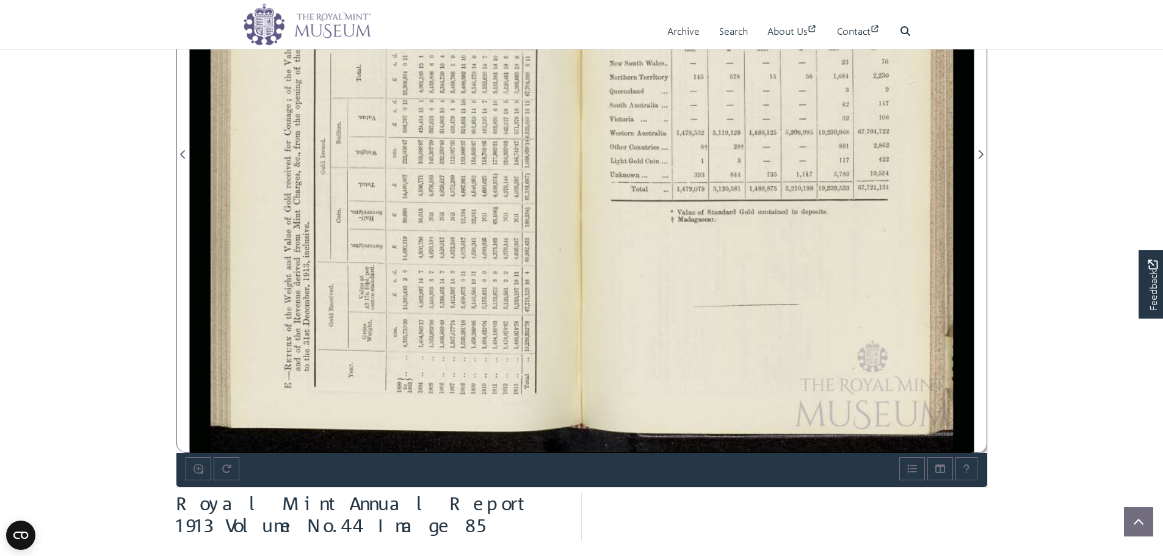
scroll to position [427, 0]
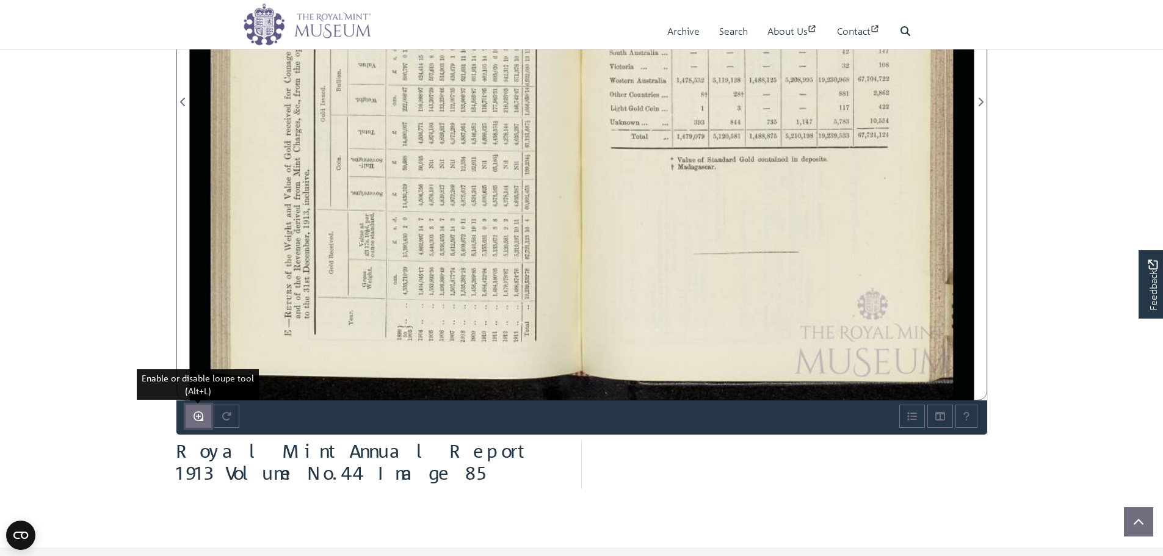
click at [203, 415] on button "Enable or disable loupe tool (Alt+L)" at bounding box center [199, 416] width 26 height 23
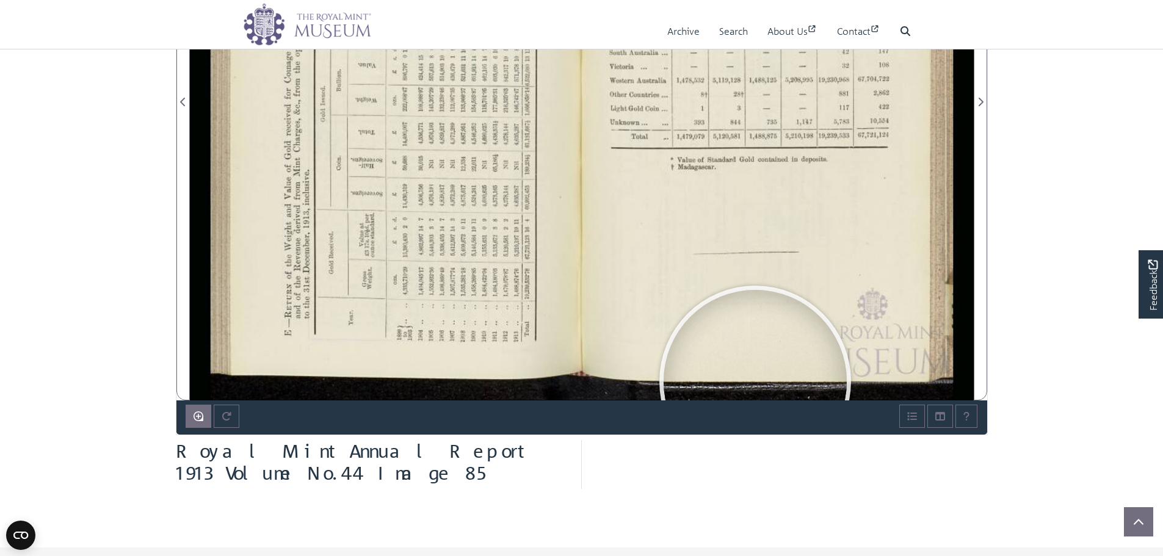
click at [780, 476] on div at bounding box center [789, 464] width 415 height 49
drag, startPoint x: 780, startPoint y: 476, endPoint x: 624, endPoint y: 407, distance: 171.7
click at [776, 475] on div at bounding box center [789, 464] width 415 height 49
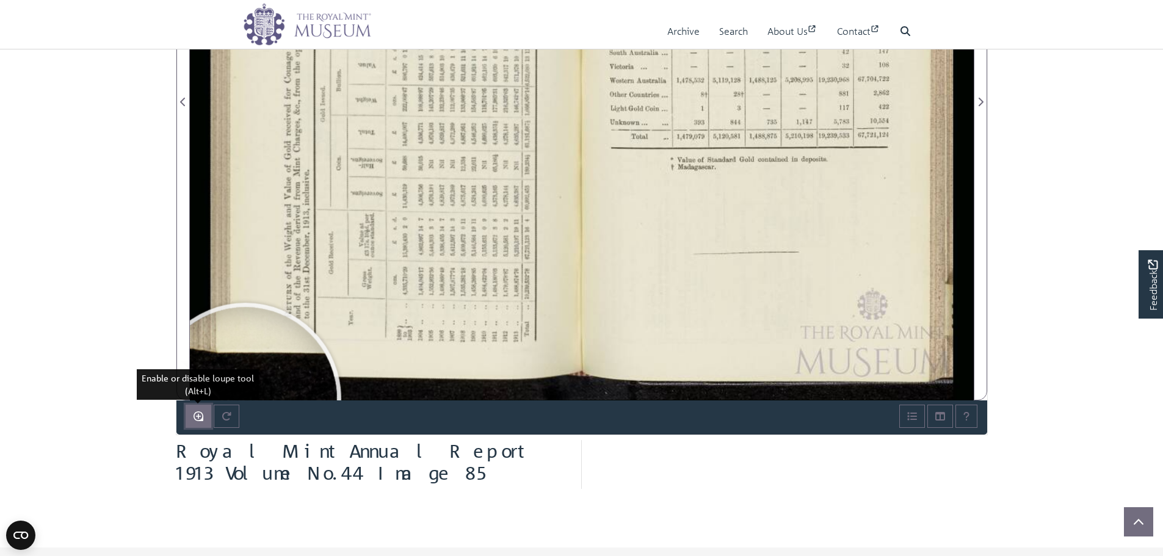
click at [189, 416] on button "Enable or disable loupe tool (Alt+L)" at bounding box center [199, 416] width 26 height 23
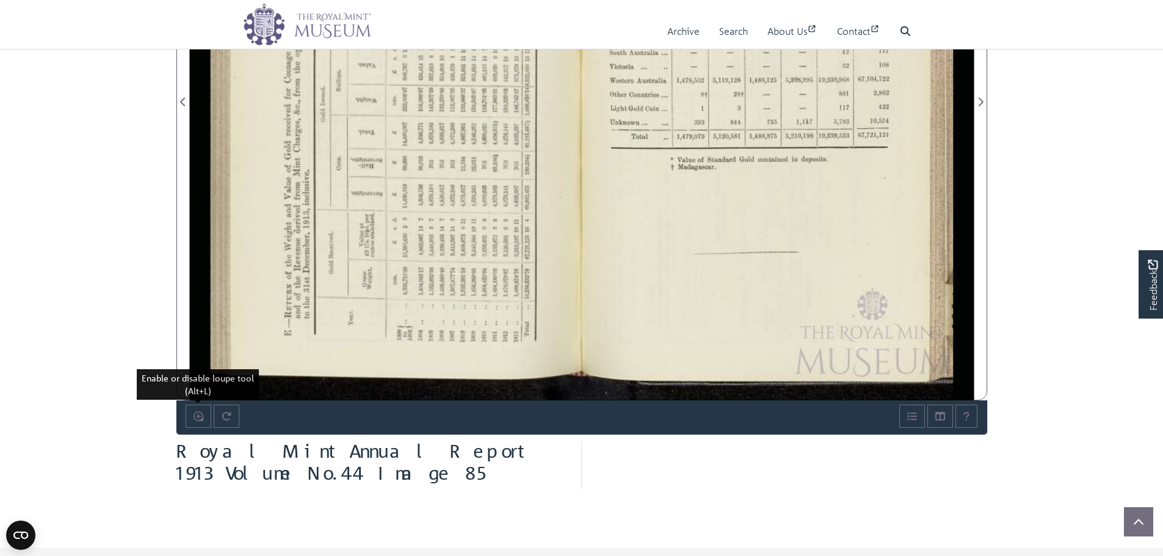
click at [331, 274] on img at bounding box center [582, 94] width 784 height 611
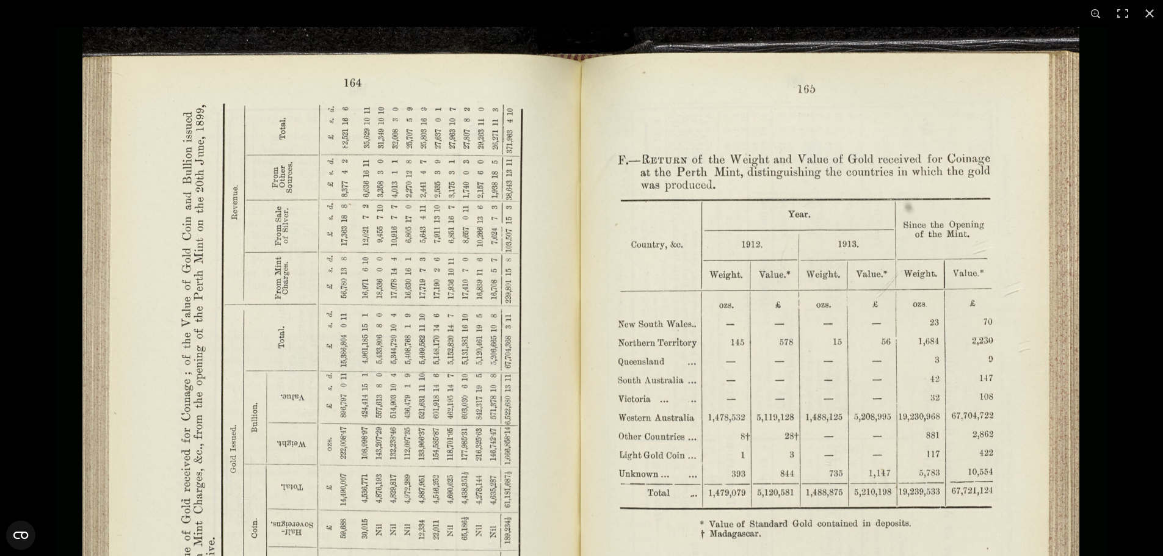
click at [359, 291] on img at bounding box center [581, 437] width 1052 height 820
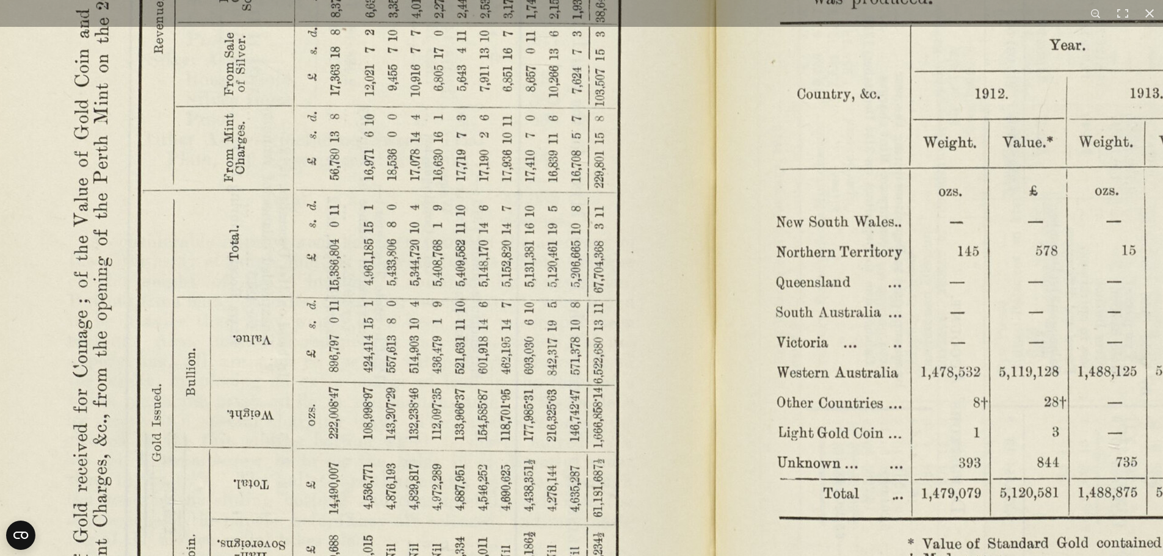
click at [357, 308] on img at bounding box center [716, 403] width 1693 height 1319
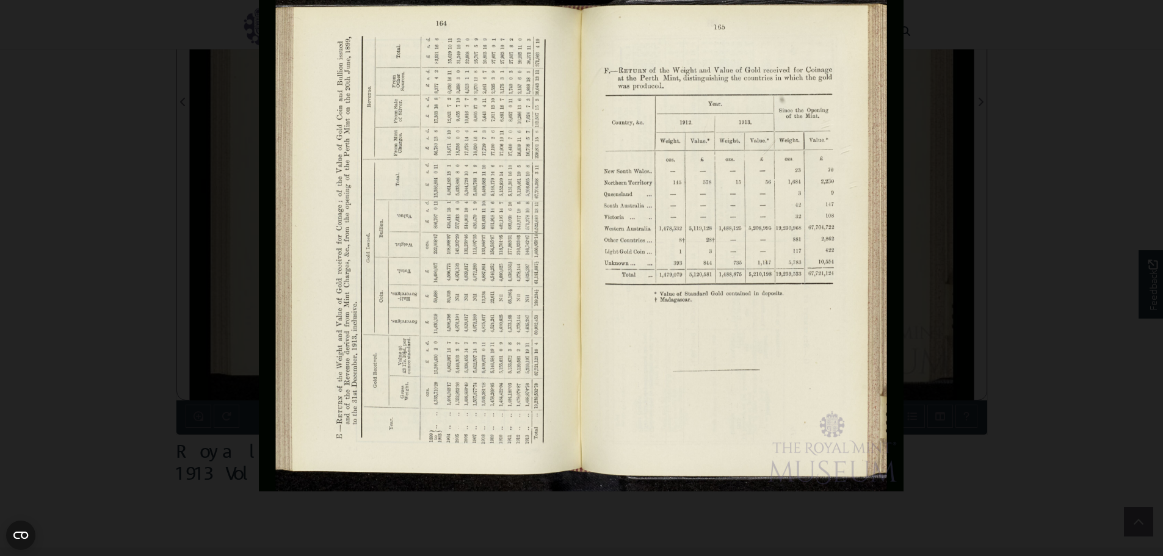
click at [364, 292] on img at bounding box center [581, 240] width 645 height 503
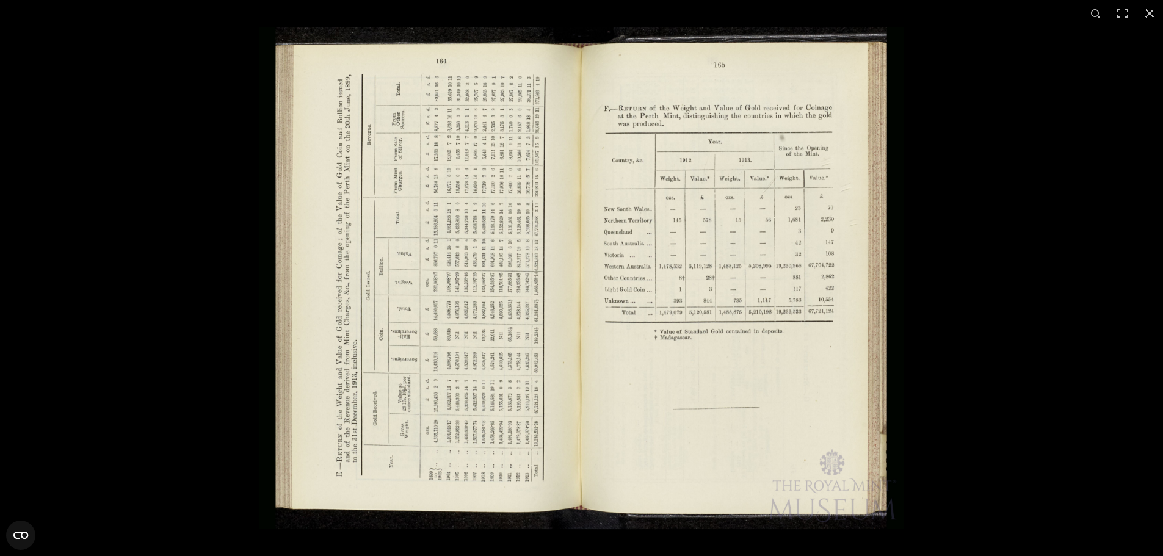
click at [539, 358] on img at bounding box center [581, 278] width 645 height 503
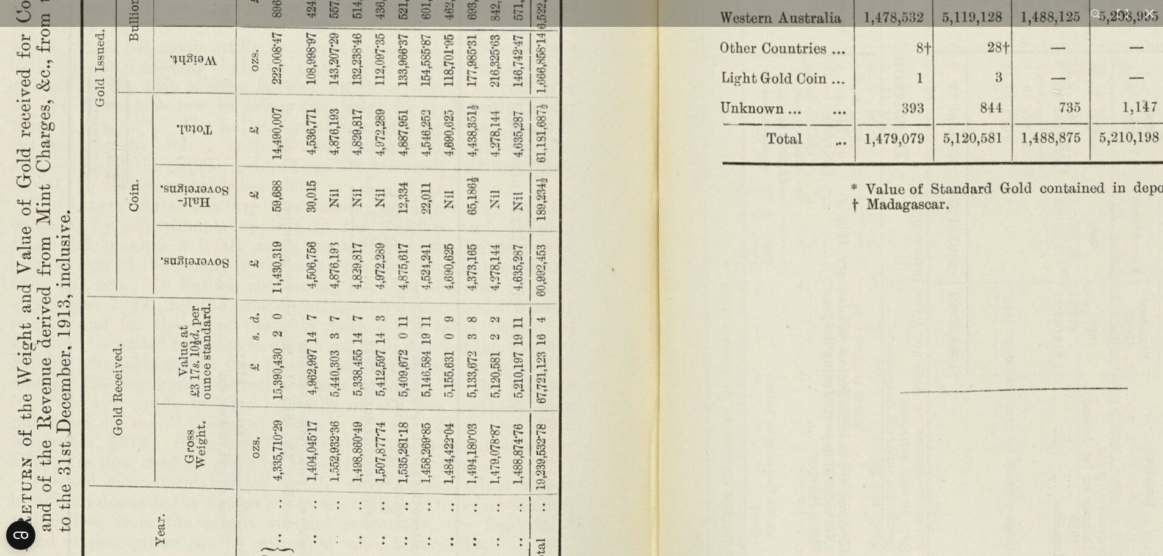
click at [554, 239] on img at bounding box center [659, 48] width 1693 height 1319
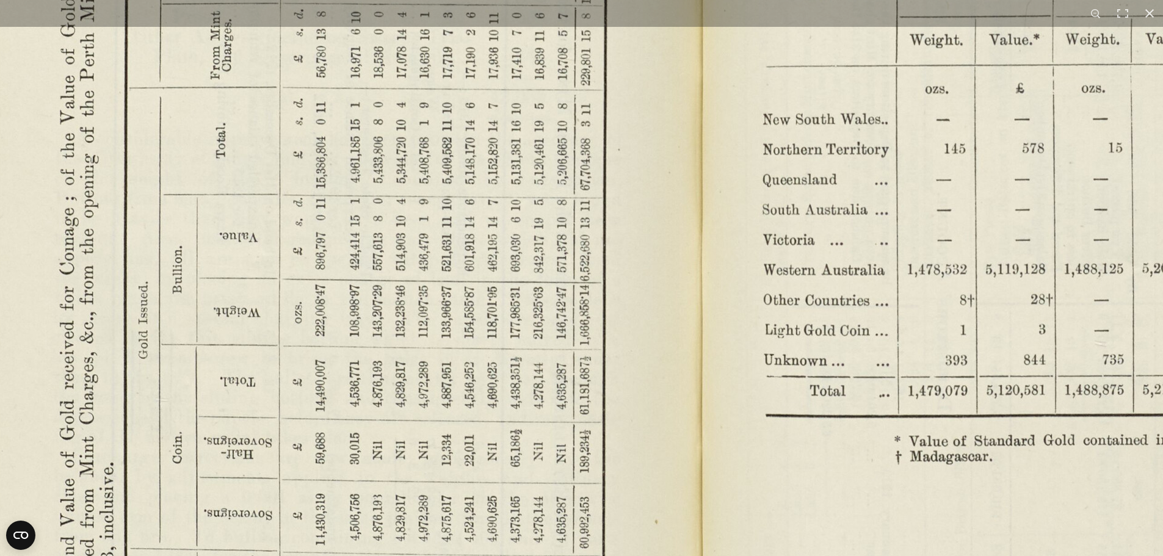
click at [309, 556] on html "Menu Archive Search About Us Contact" at bounding box center [581, 225] width 1163 height 1304
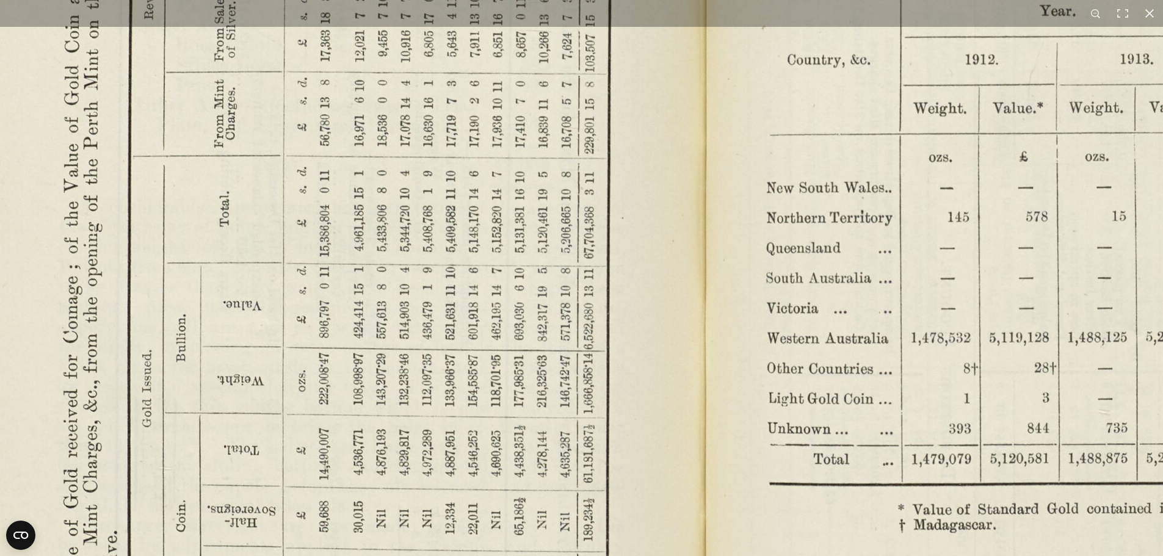
click at [391, 214] on img at bounding box center [706, 368] width 1693 height 1319
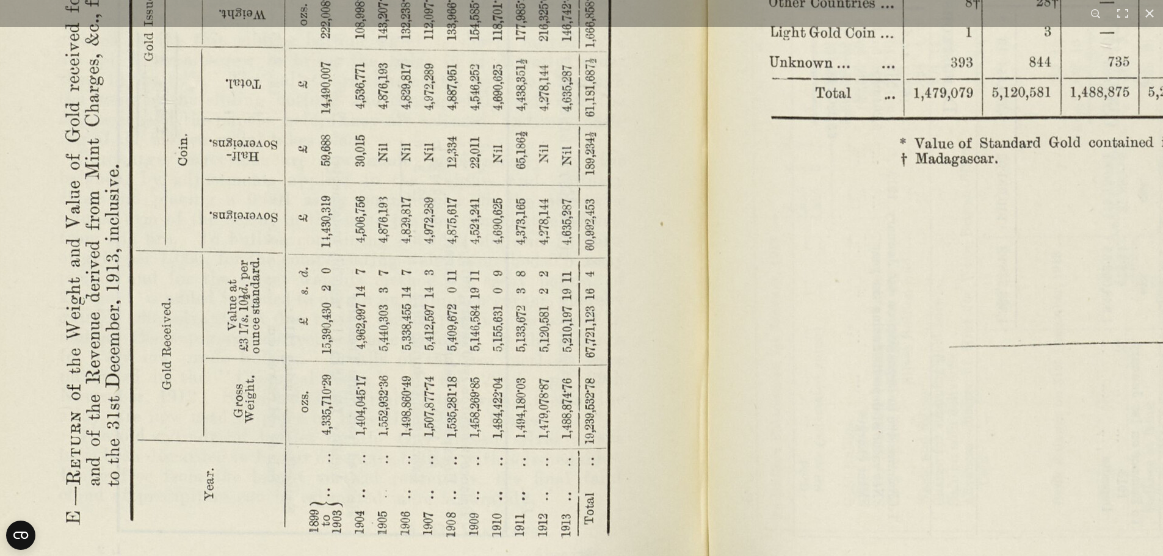
click at [415, 233] on img at bounding box center [708, 2] width 1693 height 1319
